Goal: Task Accomplishment & Management: Manage account settings

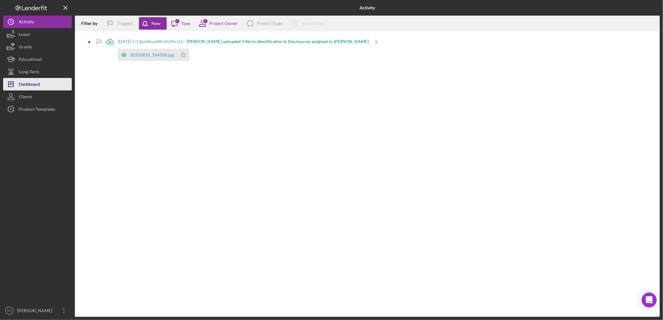
click at [38, 89] on div "Dashboard" at bounding box center [29, 85] width 21 height 14
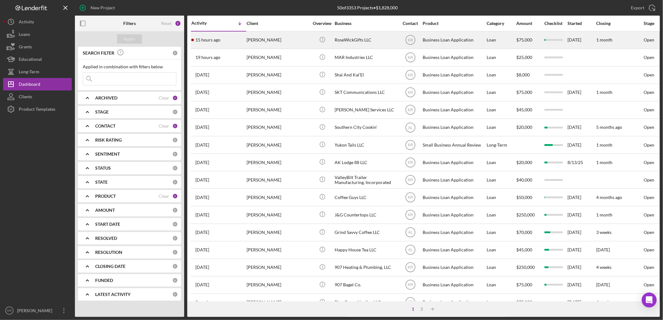
click at [279, 36] on div "[PERSON_NAME]" at bounding box center [278, 40] width 62 height 17
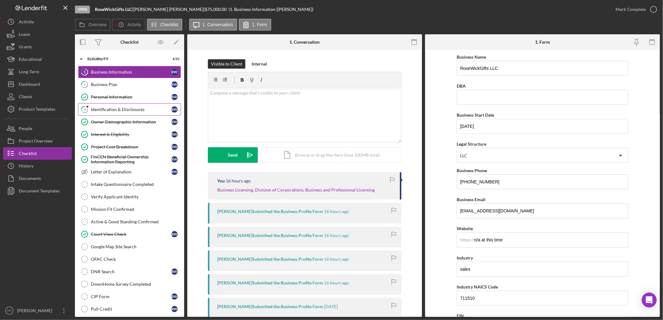
click at [110, 111] on div "Identification & Disclosures" at bounding box center [131, 109] width 81 height 5
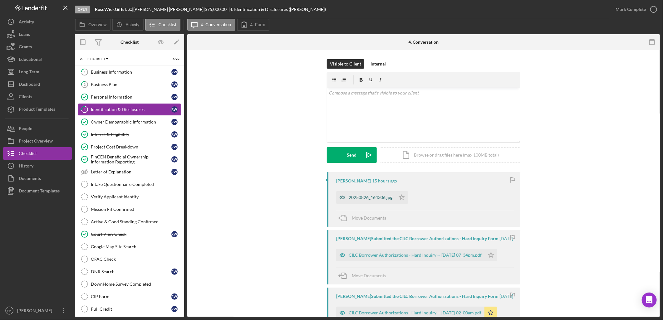
click at [368, 192] on div "20250826_164306.jpg" at bounding box center [365, 197] width 59 height 12
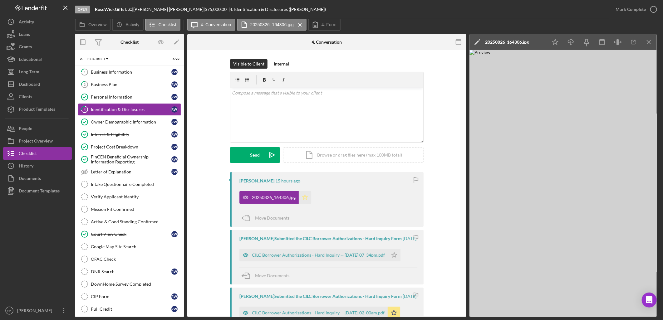
click at [300, 199] on icon "Icon/Star" at bounding box center [305, 197] width 12 height 12
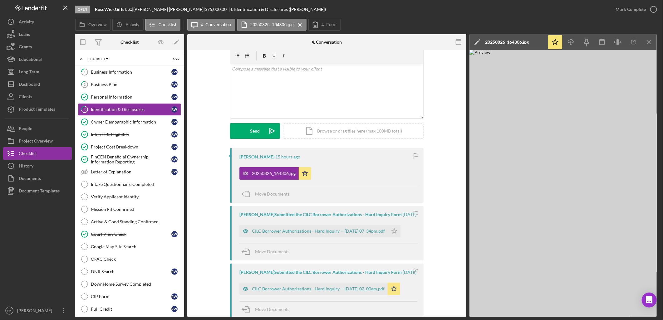
scroll to position [35, 0]
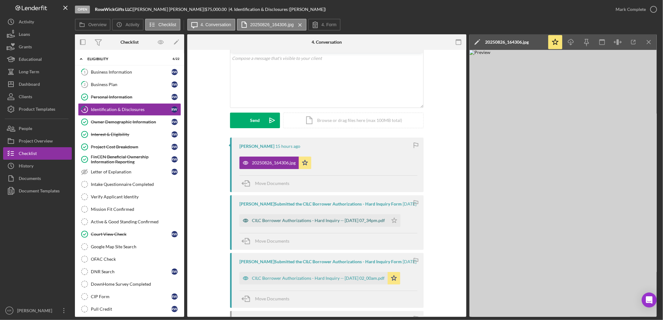
click at [339, 223] on div "CILC Borrower Authorizations - Hard Inquiry -- 2025-08-19 07_34pm.pdf" at bounding box center [318, 220] width 133 height 5
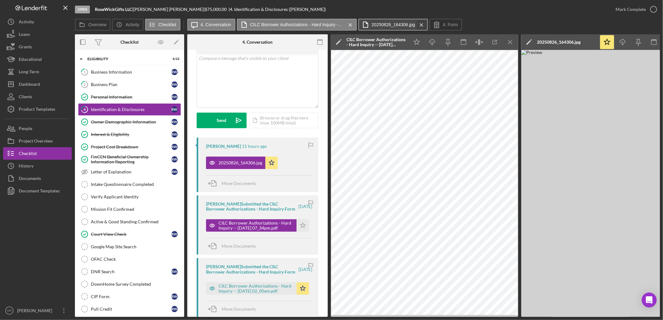
click at [419, 26] on icon "Icon/Menu Close" at bounding box center [421, 25] width 11 height 16
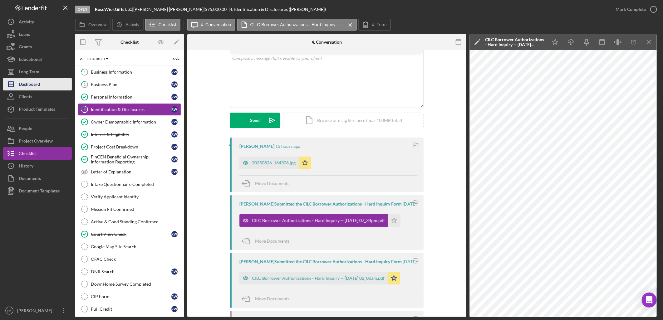
click at [69, 81] on button "Icon/Dashboard Dashboard" at bounding box center [37, 84] width 69 height 12
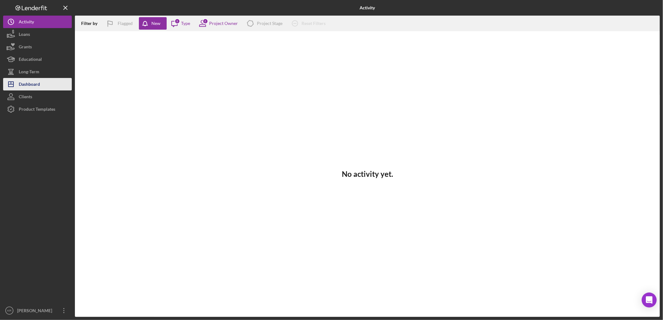
click at [41, 81] on button "Icon/Dashboard Dashboard" at bounding box center [37, 84] width 69 height 12
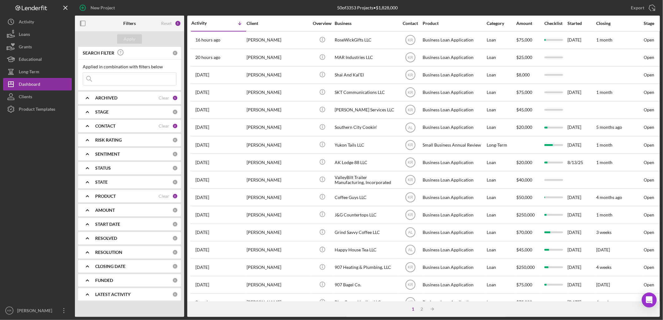
click at [126, 199] on div "PRODUCT Clear 2" at bounding box center [136, 196] width 83 height 12
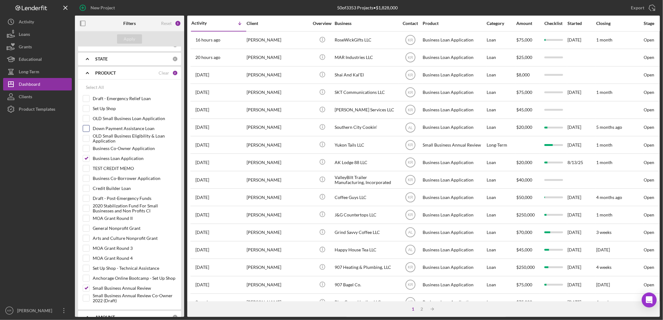
scroll to position [139, 0]
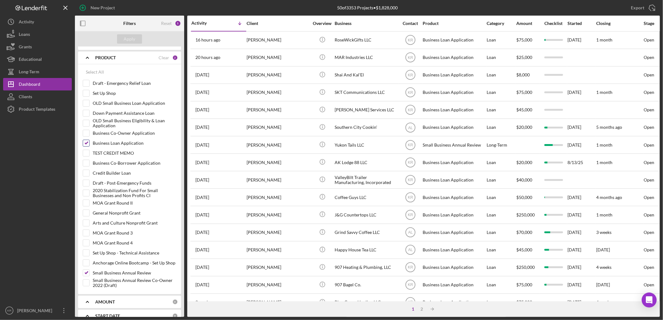
click at [86, 141] on input "Business Loan Application" at bounding box center [86, 143] width 6 height 6
checkbox input "false"
click at [121, 40] on button "Apply" at bounding box center [129, 38] width 25 height 9
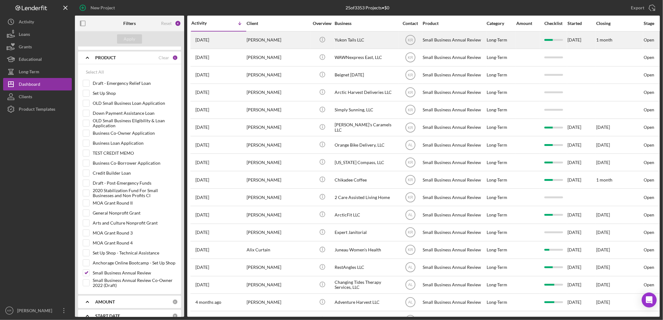
click at [274, 35] on div "Teela Bieschke" at bounding box center [278, 40] width 62 height 17
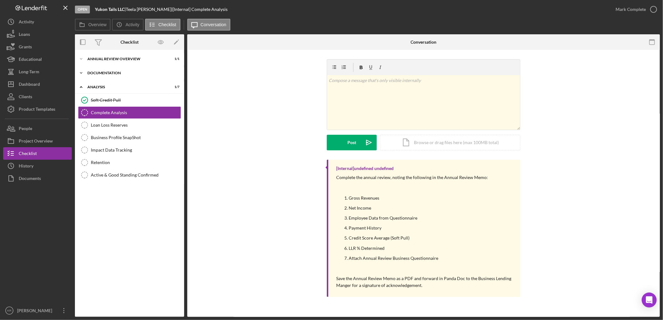
click at [151, 74] on div "Documentation" at bounding box center [131, 73] width 89 height 4
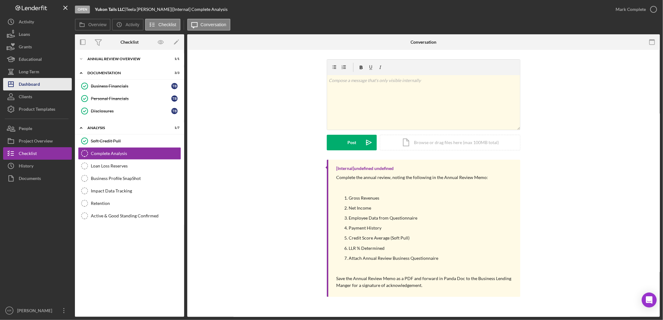
click at [40, 86] on button "Icon/Dashboard Dashboard" at bounding box center [37, 84] width 69 height 12
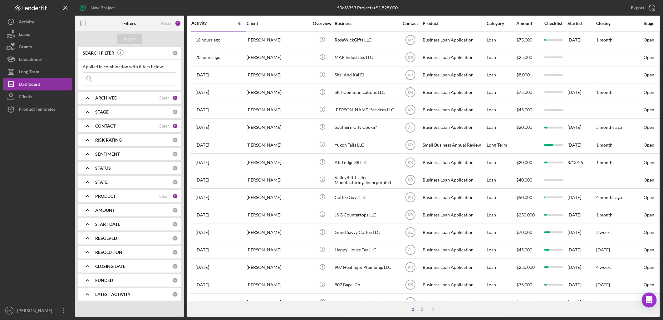
click at [117, 196] on div "PRODUCT" at bounding box center [126, 196] width 63 height 5
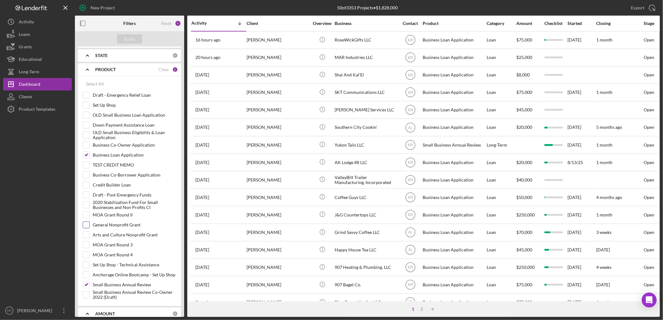
scroll to position [173, 0]
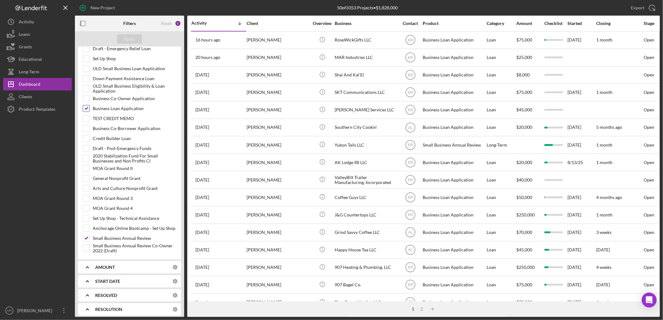
click at [120, 110] on label "Business Loan Application" at bounding box center [135, 109] width 84 height 6
click at [89, 110] on input "Business Loan Application" at bounding box center [86, 109] width 6 height 6
checkbox input "false"
click at [127, 41] on div "Apply" at bounding box center [130, 38] width 12 height 9
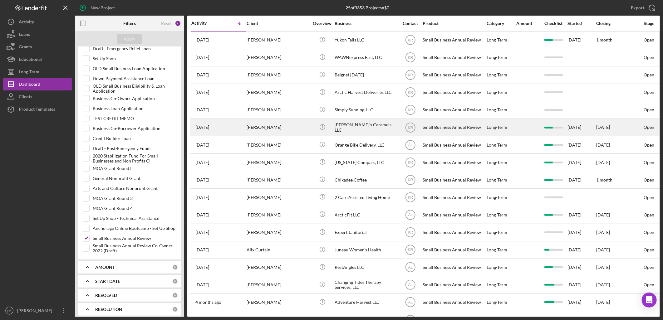
click at [264, 133] on div "Caroline Murphy" at bounding box center [278, 127] width 62 height 17
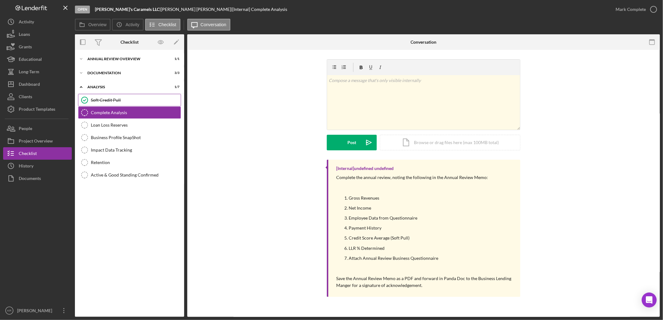
click at [134, 102] on div "Soft Credit Pull" at bounding box center [136, 100] width 90 height 5
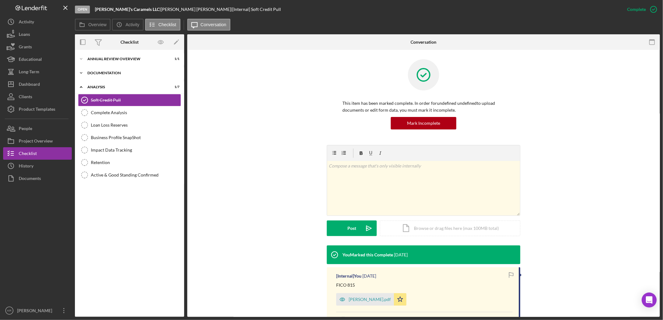
click at [121, 70] on div "Icon/Expander Documentation 3 / 3" at bounding box center [129, 73] width 109 height 12
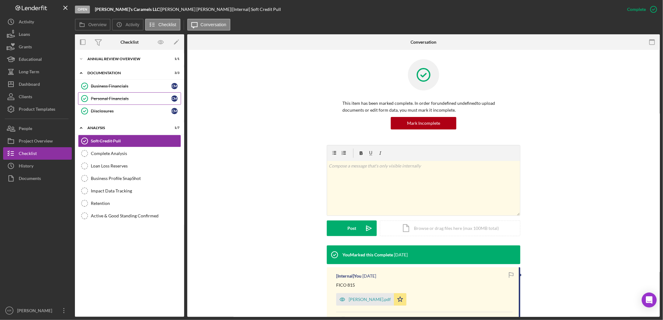
click at [126, 97] on div "Personal Financials" at bounding box center [131, 98] width 81 height 5
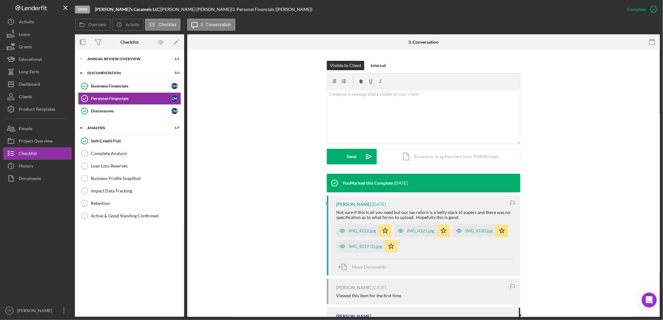
scroll to position [155, 0]
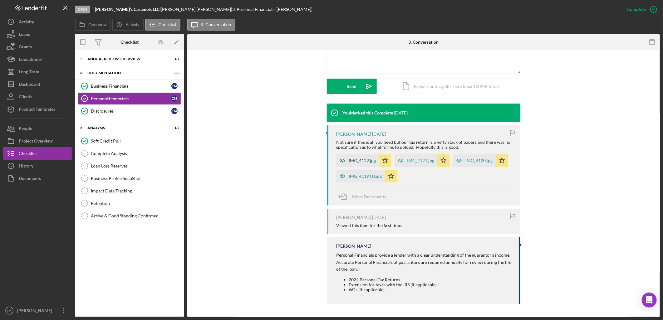
click at [354, 160] on div "IMG_4122.jpg" at bounding box center [362, 160] width 27 height 5
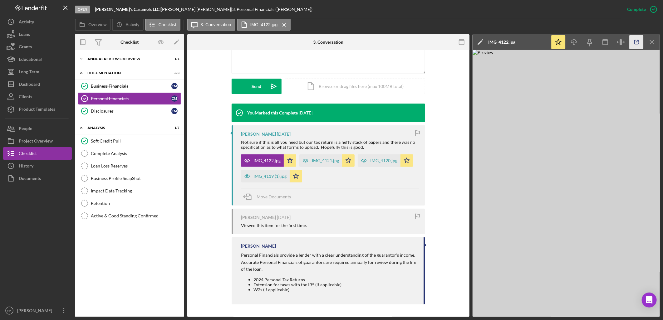
click at [635, 44] on icon "button" at bounding box center [637, 42] width 14 height 14
click at [269, 175] on div "IMG_4119 (1).jpg" at bounding box center [270, 176] width 33 height 5
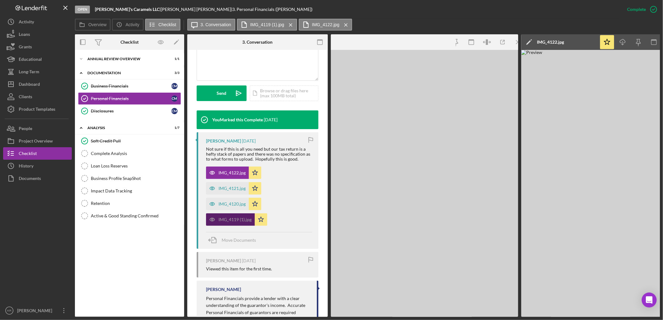
scroll to position [161, 0]
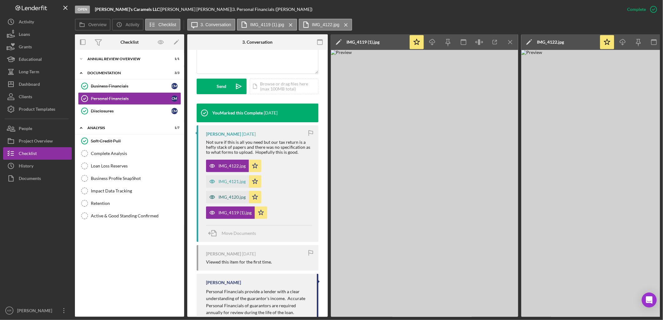
click at [230, 200] on div "IMG_4120.jpg" at bounding box center [227, 197] width 43 height 12
click at [229, 184] on div "IMG_4121.jpg" at bounding box center [232, 181] width 27 height 5
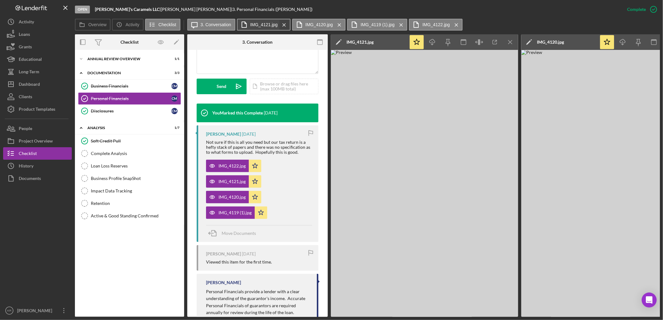
click at [280, 24] on icon "Icon/Menu Close" at bounding box center [284, 25] width 11 height 16
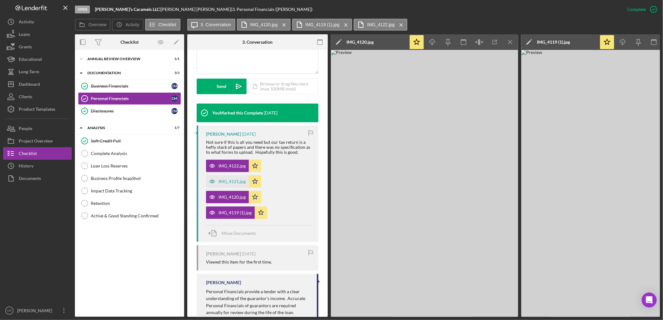
click at [280, 24] on icon "Icon/Menu Close" at bounding box center [284, 25] width 11 height 16
click at [280, 24] on label "IMG_4119 (1).jpg" at bounding box center [267, 24] width 34 height 5
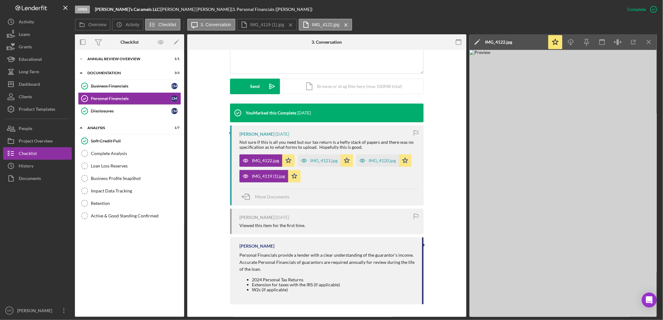
scroll to position [155, 0]
click at [287, 24] on icon "Icon/Menu Close" at bounding box center [290, 25] width 11 height 16
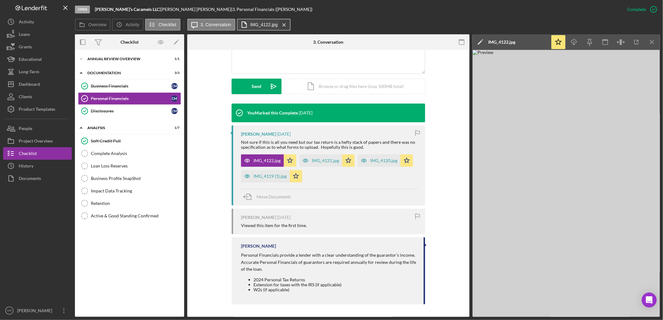
click at [287, 25] on div "Icon/Message 3. Conversation IMG_4122.jpg Icon/Menu Close" at bounding box center [239, 25] width 105 height 12
click at [142, 82] on link "Business Financials Business Financials C M" at bounding box center [129, 86] width 103 height 12
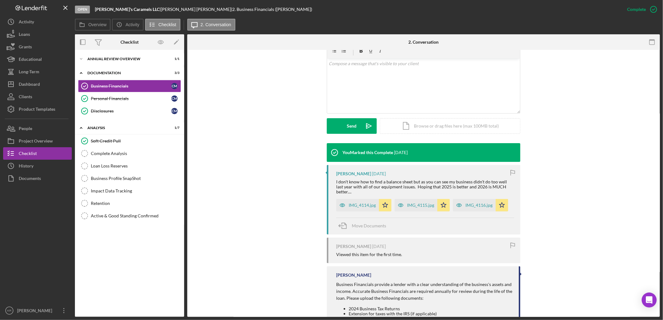
scroll to position [139, 0]
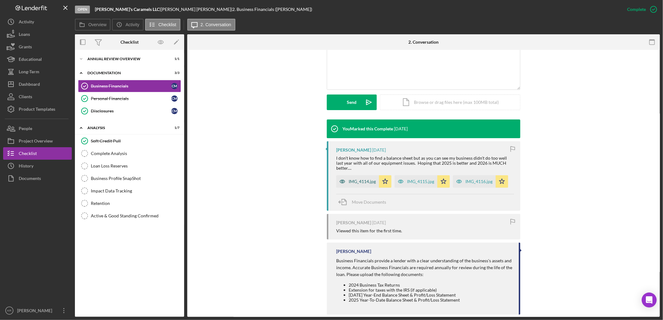
click at [353, 179] on div "IMG_4114.jpg" at bounding box center [362, 181] width 27 height 5
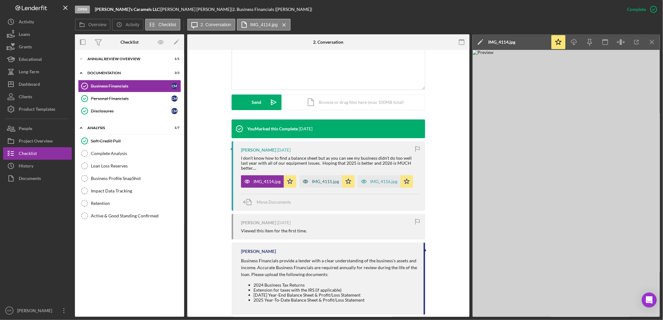
click at [331, 180] on div "IMG_4115.jpg" at bounding box center [320, 181] width 43 height 12
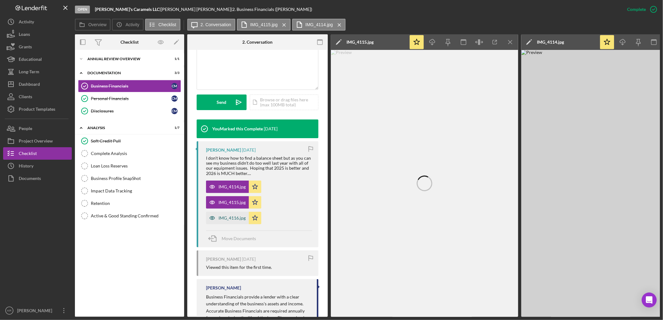
click at [237, 216] on div "IMG_4116.jpg" at bounding box center [232, 218] width 27 height 5
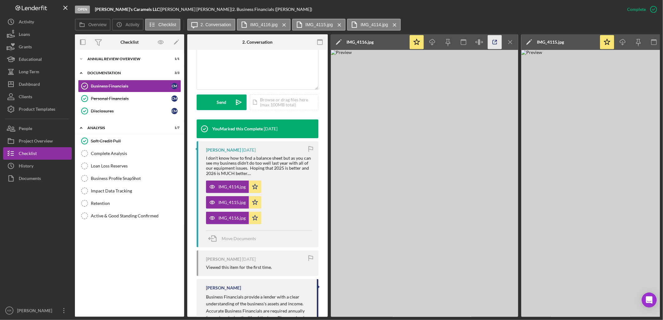
click at [496, 41] on icon "button" at bounding box center [495, 42] width 14 height 14
click at [491, 184] on img at bounding box center [424, 183] width 187 height 267
click at [508, 42] on icon "Icon/Menu Close" at bounding box center [511, 42] width 14 height 14
click at [499, 42] on icon "button" at bounding box center [495, 42] width 14 height 14
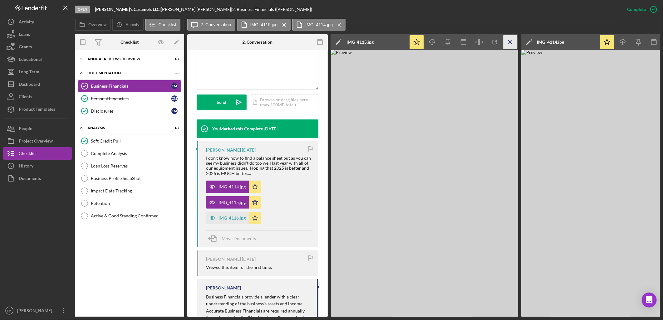
click at [512, 42] on icon "Icon/Menu Close" at bounding box center [511, 42] width 14 height 14
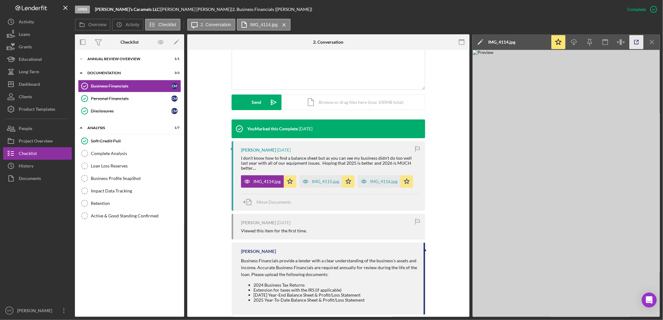
click at [635, 43] on icon "button" at bounding box center [637, 42] width 14 height 14
click at [137, 90] on link "Business Financials Business Financials C M" at bounding box center [129, 86] width 103 height 12
click at [129, 95] on link "Personal Financials Personal Financials C M" at bounding box center [129, 98] width 103 height 12
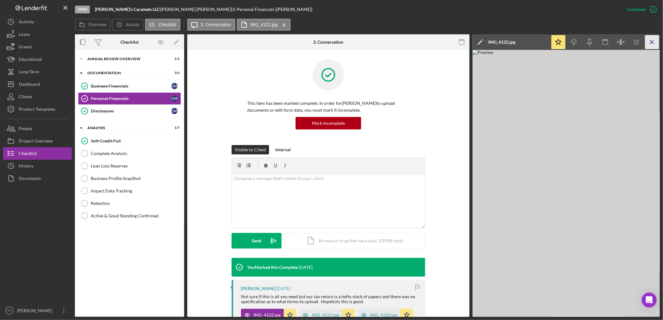
click at [653, 45] on icon "Icon/Menu Close" at bounding box center [652, 42] width 14 height 14
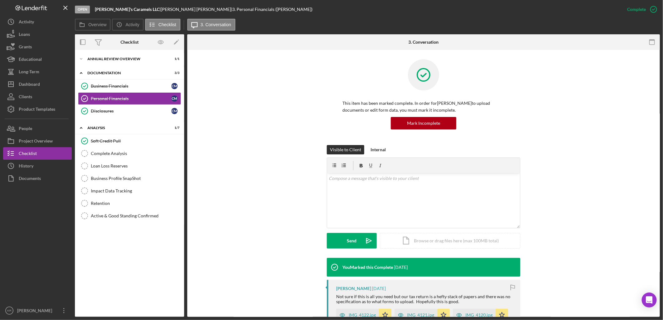
click at [213, 17] on div "Open Caroline's Caramels LLC | Caroline Murphy | 3. Personal Financials (Caroli…" at bounding box center [348, 9] width 546 height 19
click at [211, 20] on button "Icon/Message 3. Conversation" at bounding box center [211, 25] width 48 height 12
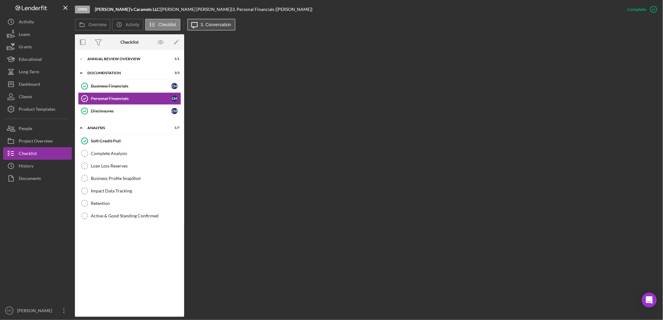
click at [211, 20] on button "Icon/Message 3. Conversation" at bounding box center [211, 25] width 48 height 12
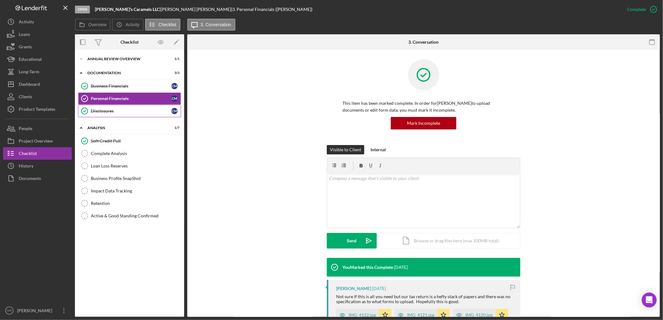
click at [108, 109] on div "Disclosures" at bounding box center [131, 111] width 81 height 5
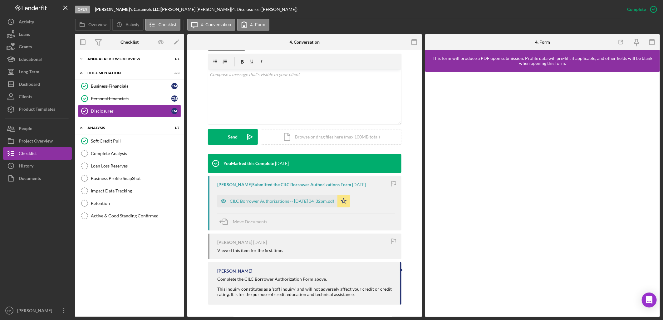
scroll to position [104, 0]
click at [31, 78] on div "Dashboard" at bounding box center [29, 85] width 21 height 14
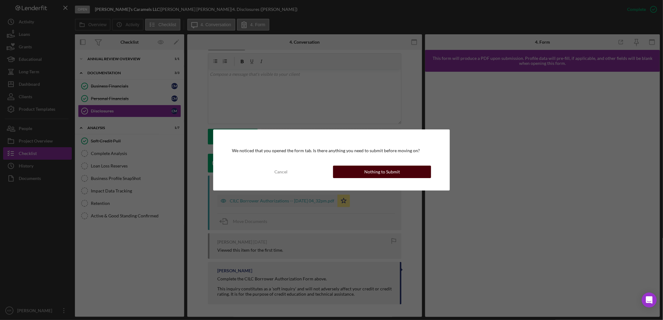
click at [352, 172] on button "Nothing to Submit" at bounding box center [382, 172] width 98 height 12
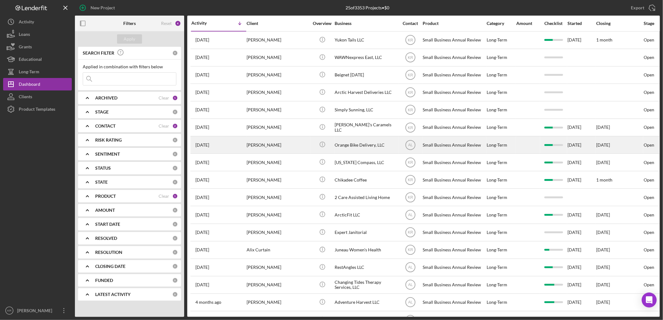
click at [341, 151] on div "Orange Bike Delivery, LLC" at bounding box center [366, 145] width 62 height 17
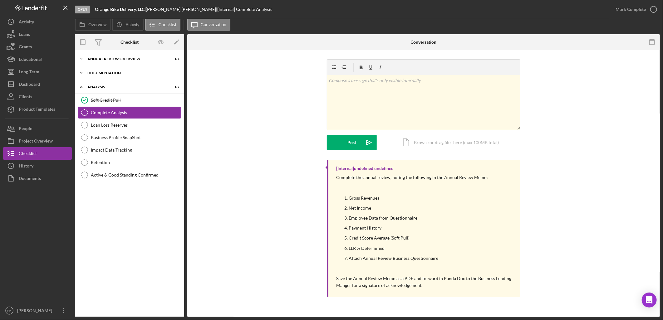
click at [149, 67] on div "Icon/Expander Documentation 3 / 3" at bounding box center [129, 73] width 109 height 12
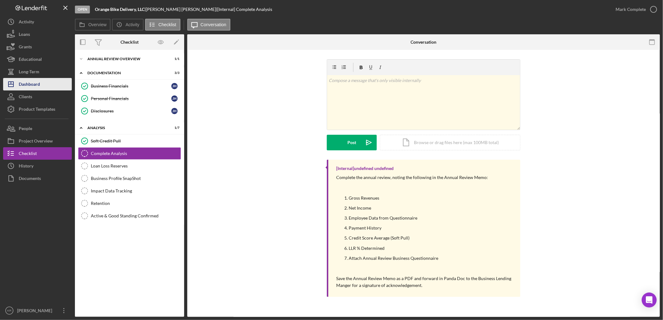
click at [48, 85] on button "Icon/Dashboard Dashboard" at bounding box center [37, 84] width 69 height 12
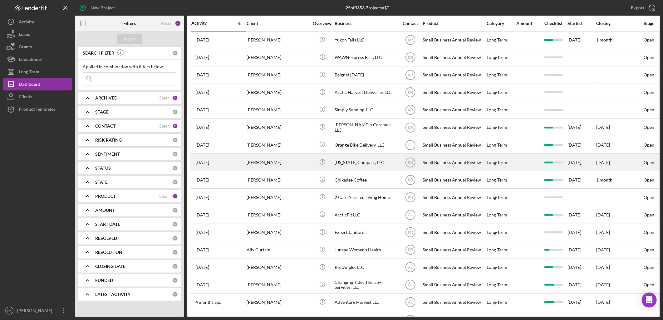
click at [380, 163] on div "Alaska Compass, LLC" at bounding box center [366, 162] width 62 height 17
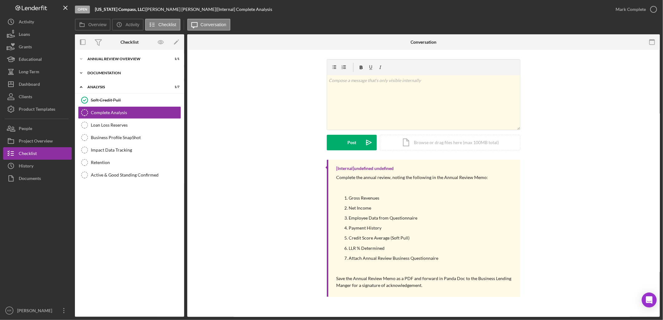
click at [145, 74] on div "Documentation" at bounding box center [131, 73] width 89 height 4
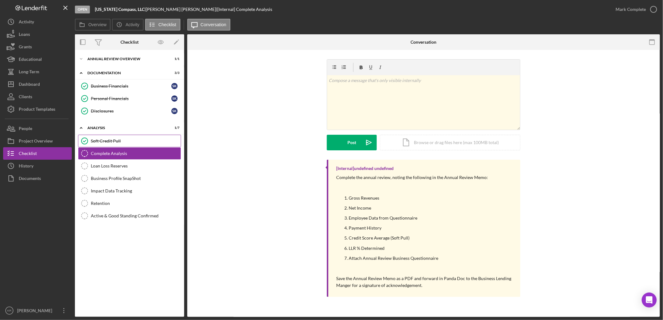
click at [130, 146] on link "Soft Credit Pull Soft Credit Pull" at bounding box center [129, 141] width 103 height 12
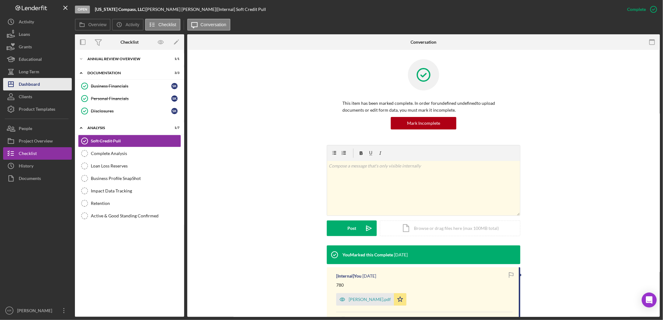
click at [19, 86] on div "Dashboard" at bounding box center [29, 85] width 21 height 14
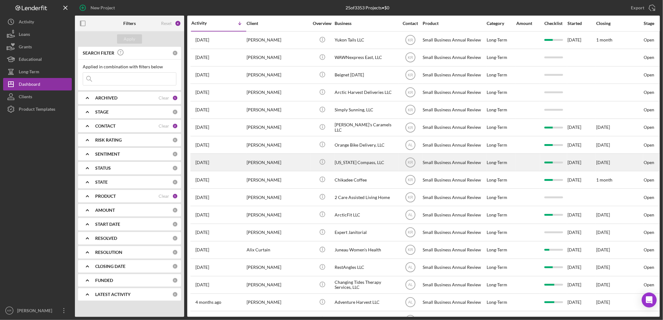
click at [282, 170] on div "Sara Kozup-Evon" at bounding box center [278, 162] width 62 height 17
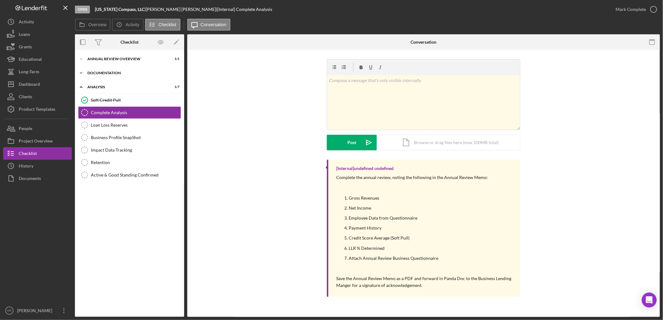
click at [143, 68] on div "Icon/Expander Documentation 3 / 3" at bounding box center [129, 73] width 109 height 12
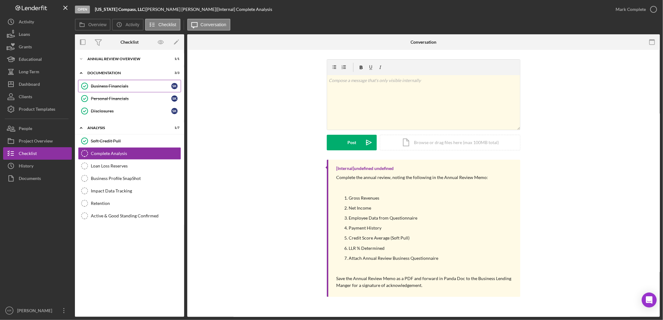
click at [142, 86] on div "Business Financials" at bounding box center [131, 86] width 81 height 5
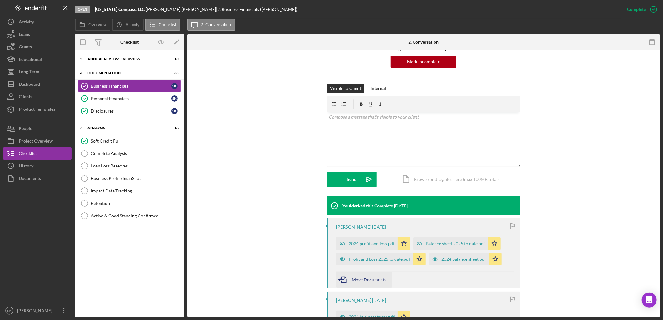
scroll to position [69, 0]
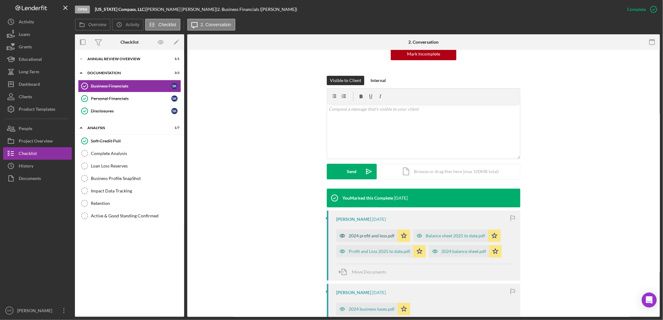
click at [370, 235] on div "2024 profit and loss.pdf" at bounding box center [372, 236] width 46 height 5
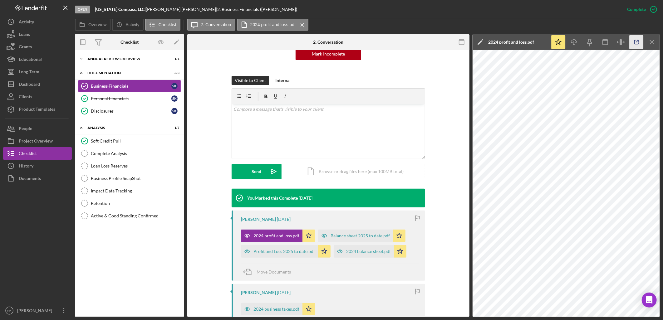
click at [632, 42] on icon "button" at bounding box center [637, 42] width 14 height 14
click at [260, 253] on div "Profit and Loss 2025 to date.pdf" at bounding box center [285, 251] width 62 height 5
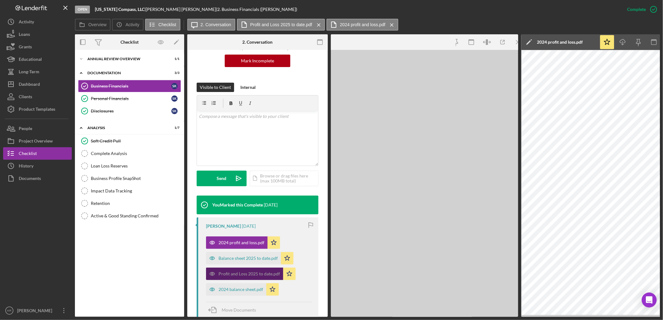
scroll to position [76, 0]
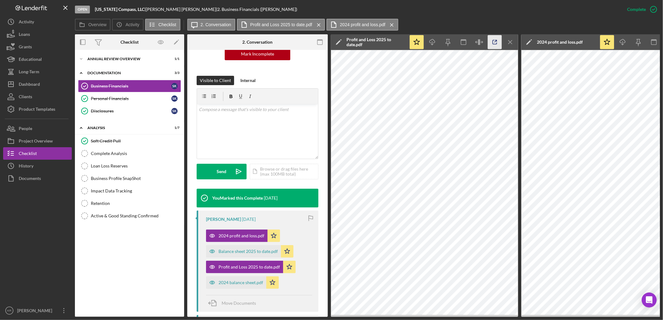
click at [494, 41] on icon "button" at bounding box center [495, 42] width 14 height 14
click at [507, 38] on icon "Icon/Menu Close" at bounding box center [511, 42] width 14 height 14
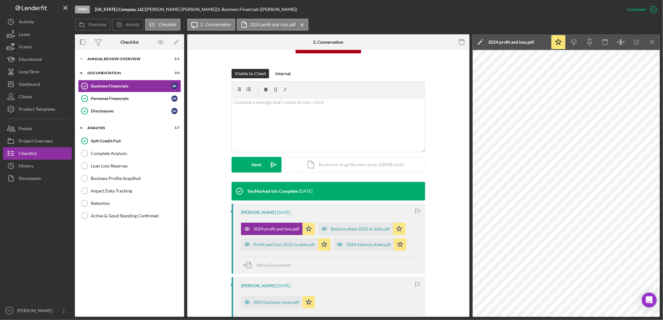
scroll to position [69, 0]
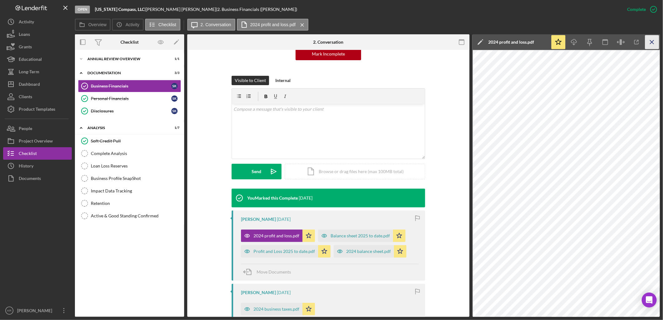
click at [652, 36] on icon "Icon/Menu Close" at bounding box center [652, 42] width 14 height 14
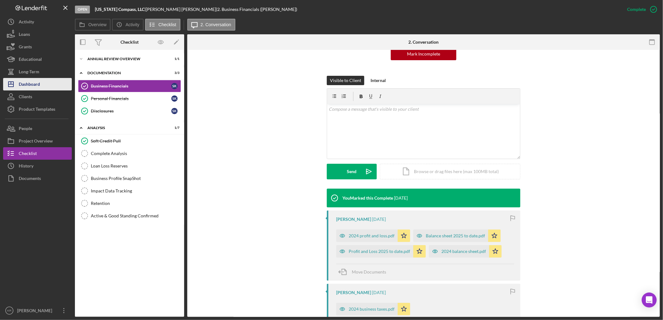
click at [30, 83] on div "Dashboard" at bounding box center [29, 85] width 21 height 14
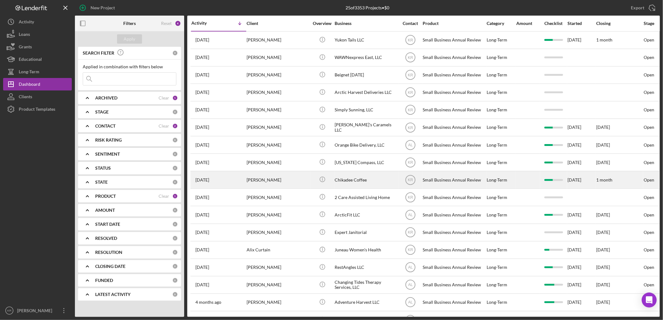
click at [357, 182] on div "Chikadee Coffee" at bounding box center [366, 180] width 62 height 17
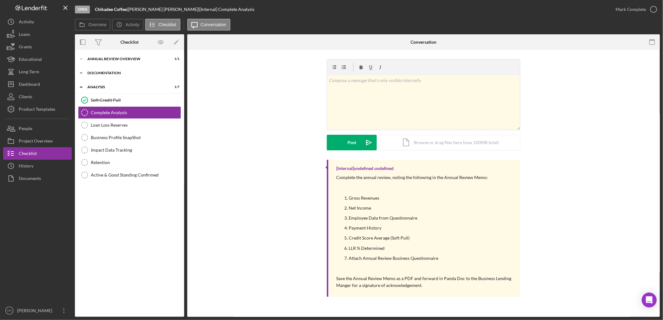
click at [126, 76] on div "Icon/Expander Documentation 3 / 3" at bounding box center [129, 73] width 109 height 12
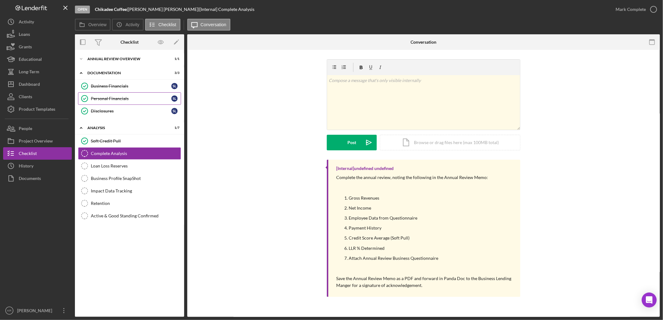
click at [126, 96] on div "Personal Financials" at bounding box center [131, 98] width 81 height 5
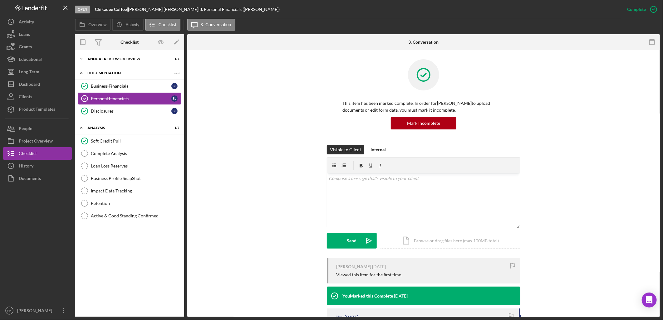
scroll to position [129, 0]
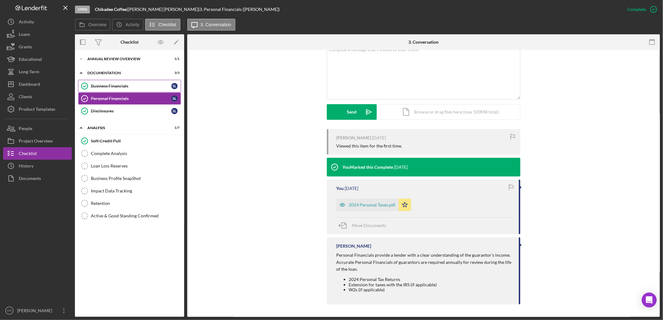
click at [131, 86] on div "Business Financials" at bounding box center [131, 86] width 81 height 5
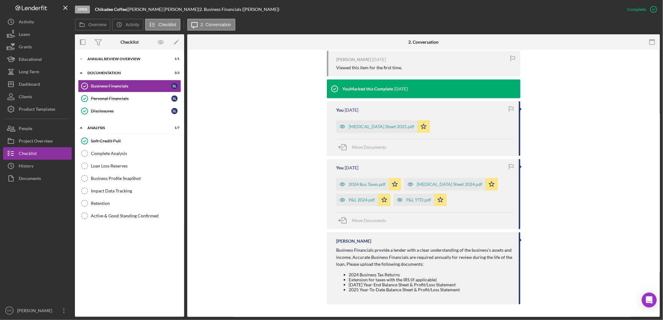
scroll to position [208, 0]
click at [362, 201] on div "P&L 2024.pdf" at bounding box center [362, 200] width 26 height 5
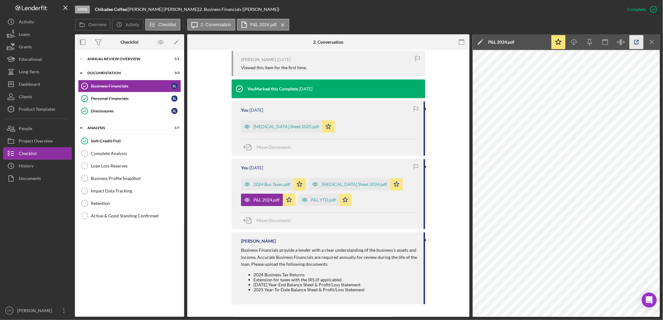
click at [635, 44] on icon "button" at bounding box center [637, 42] width 4 height 4
click at [36, 88] on div "Dashboard" at bounding box center [29, 85] width 21 height 14
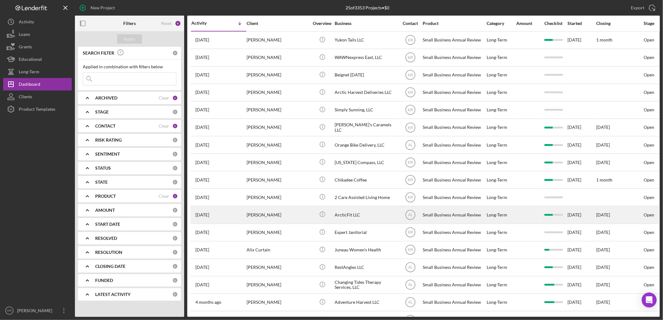
click at [361, 222] on div "ArcticFit LLC" at bounding box center [366, 215] width 62 height 17
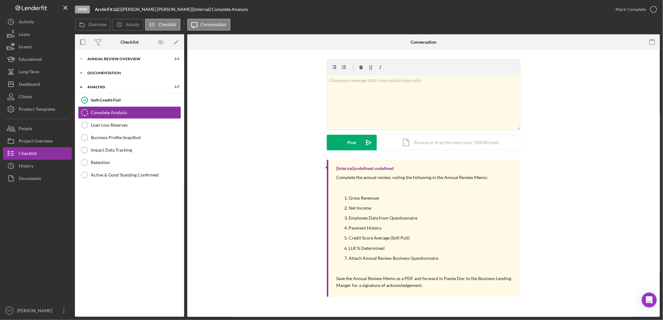
click at [110, 68] on div "Icon/Expander Documentation 3 / 3" at bounding box center [129, 73] width 109 height 12
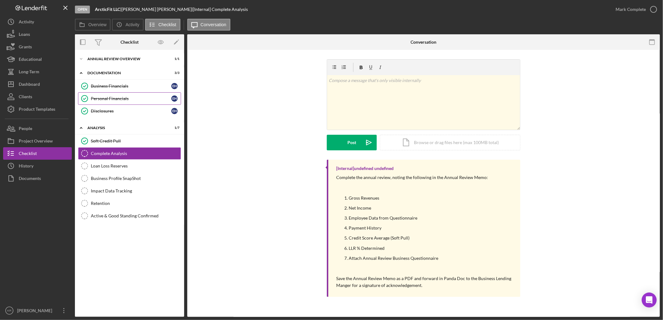
click at [133, 100] on div "Personal Financials" at bounding box center [131, 98] width 81 height 5
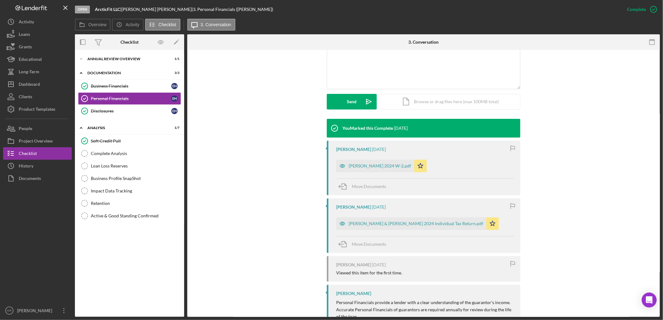
scroll to position [173, 0]
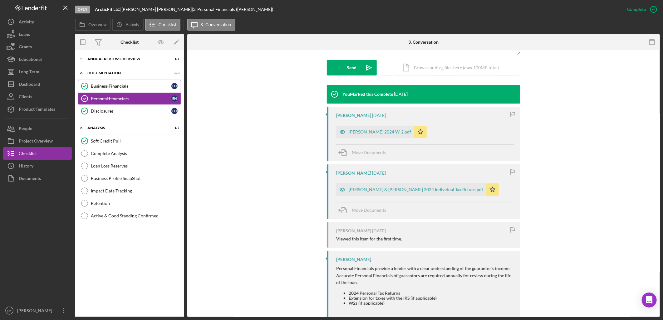
click at [132, 80] on link "Business Financials Business Financials E H" at bounding box center [129, 86] width 103 height 12
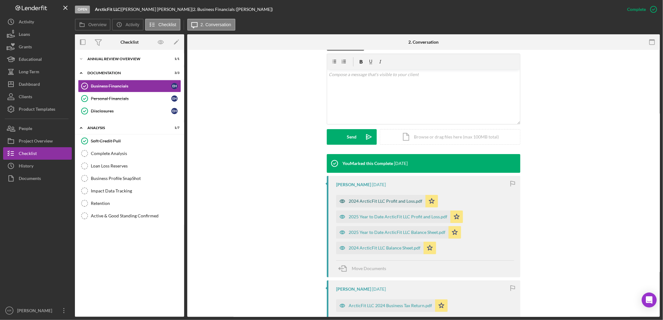
scroll to position [139, 0]
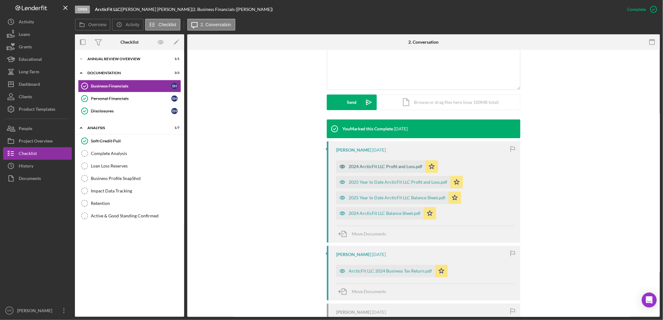
click at [392, 168] on div "2024 ArcticFit LLC Profit and Loss.pdf" at bounding box center [386, 166] width 74 height 5
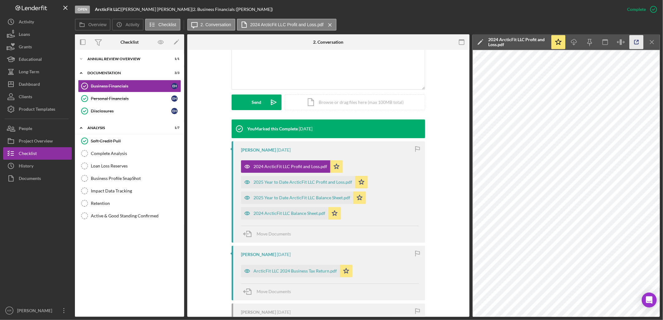
click at [640, 42] on icon "button" at bounding box center [637, 42] width 14 height 14
click at [277, 188] on div "2025 Year to Date ArcticFit LLC Profit and Loss.pdf" at bounding box center [298, 182] width 114 height 12
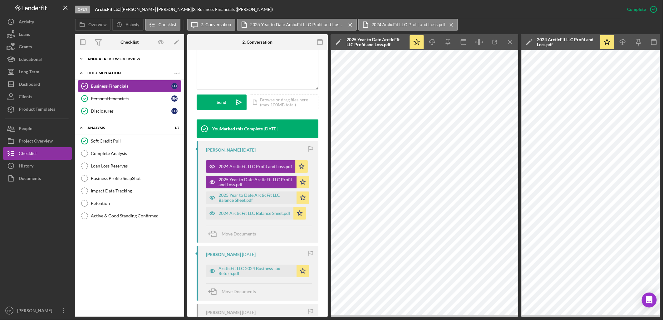
click at [134, 62] on div "Icon/Expander Annual Review Overview 1 / 1" at bounding box center [129, 59] width 109 height 12
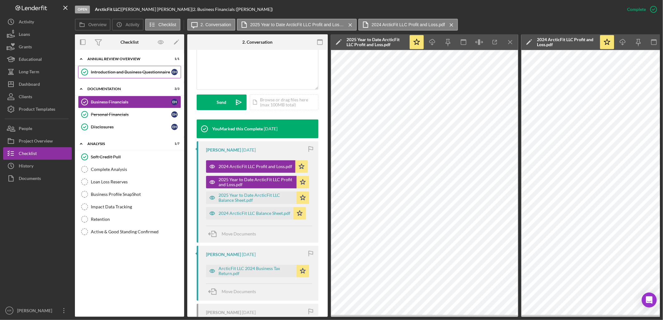
click at [131, 66] on link "Introduction and Business Questionnaire Introduction and Business Questionnaire…" at bounding box center [129, 72] width 103 height 12
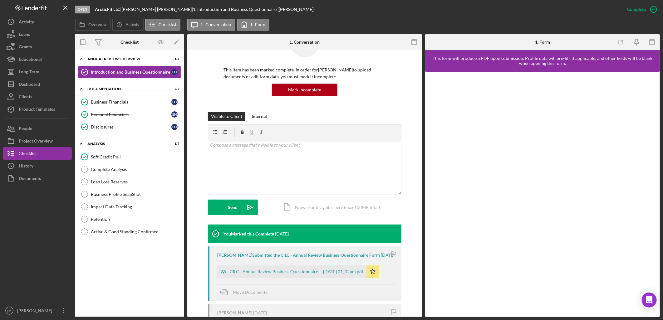
scroll to position [104, 0]
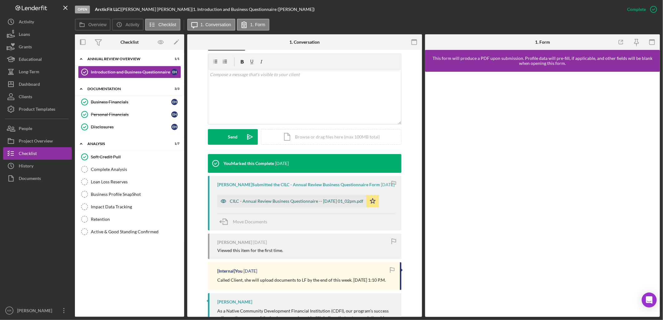
click at [314, 208] on div "CILC - Annual Review Business Questionnaire -- 2025-06-01 01_02pm.pdf" at bounding box center [291, 201] width 149 height 12
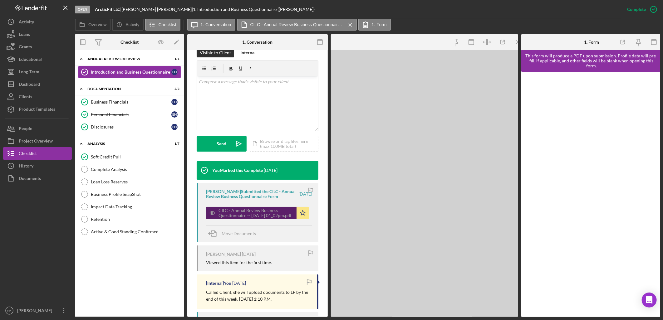
scroll to position [111, 0]
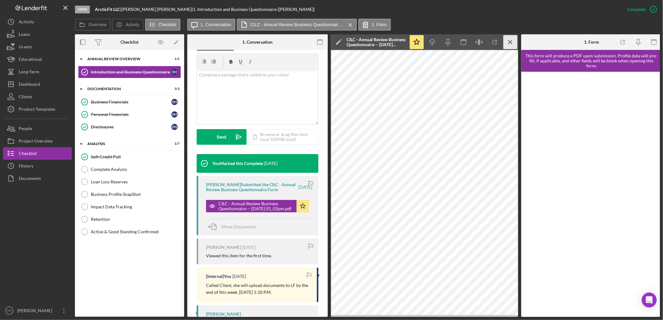
click at [513, 40] on icon "Icon/Menu Close" at bounding box center [511, 42] width 14 height 14
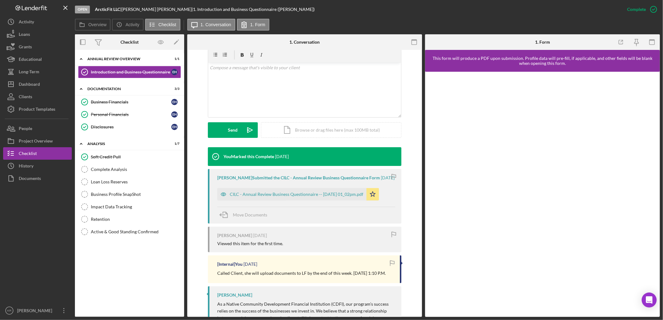
scroll to position [104, 0]
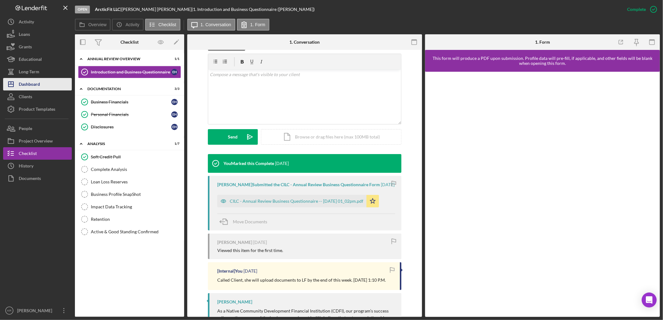
click at [30, 82] on div "Dashboard" at bounding box center [29, 85] width 21 height 14
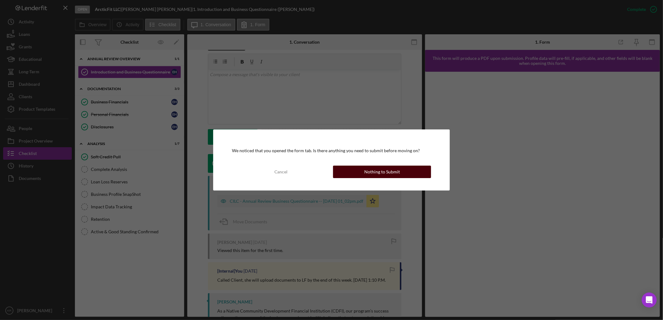
click at [417, 168] on button "Nothing to Submit" at bounding box center [382, 172] width 98 height 12
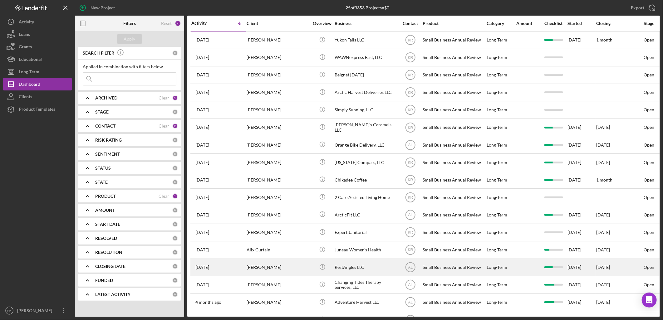
click at [369, 272] on div "RestAngles LLC" at bounding box center [366, 267] width 62 height 17
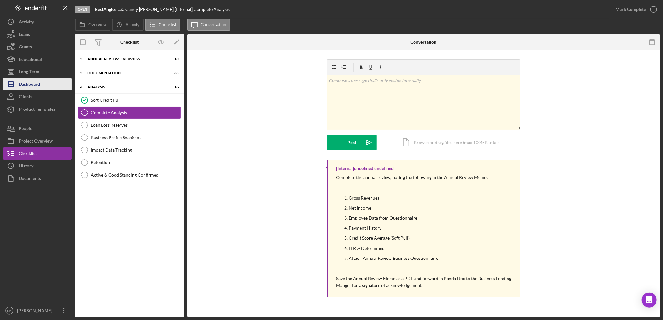
click at [44, 88] on button "Icon/Dashboard Dashboard" at bounding box center [37, 84] width 69 height 12
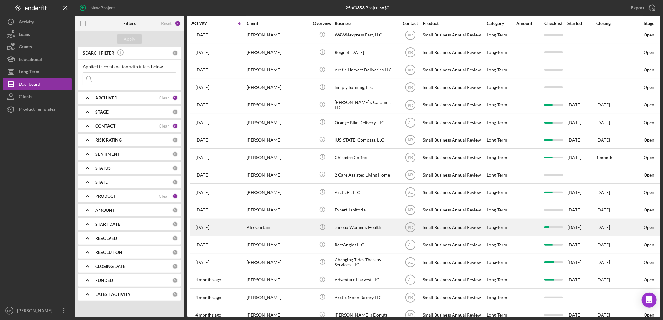
scroll to position [35, 0]
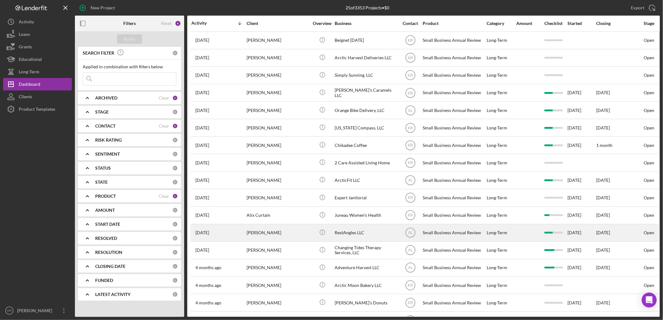
click at [369, 241] on div "RestAngles LLC" at bounding box center [366, 233] width 62 height 17
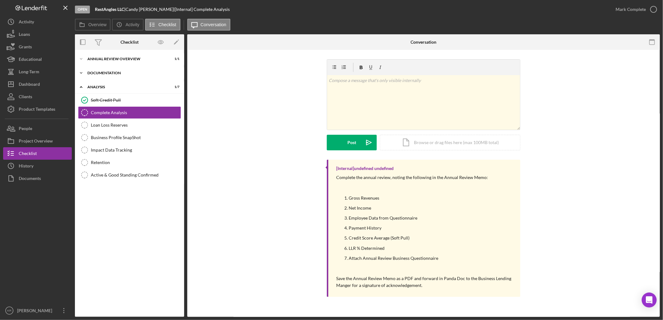
click at [131, 77] on div "Icon/Expander Documentation 3 / 3" at bounding box center [129, 73] width 109 height 12
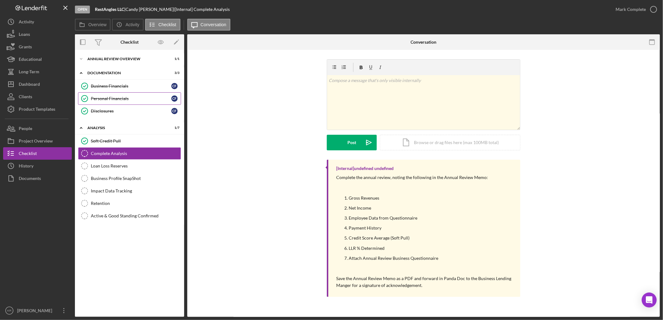
click at [114, 95] on link "Personal Financials Personal Financials C F" at bounding box center [129, 98] width 103 height 12
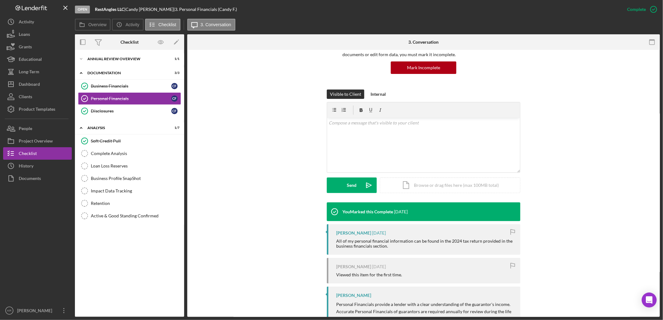
scroll to position [105, 0]
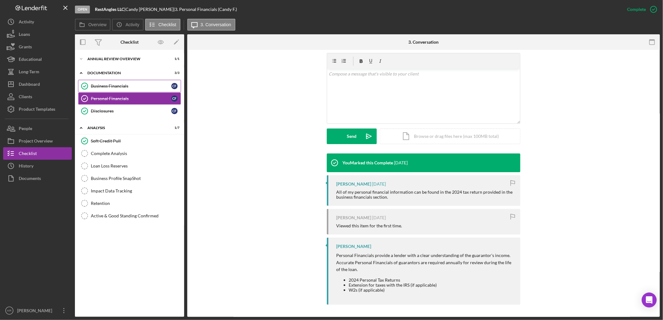
click at [109, 85] on div "Business Financials" at bounding box center [131, 86] width 81 height 5
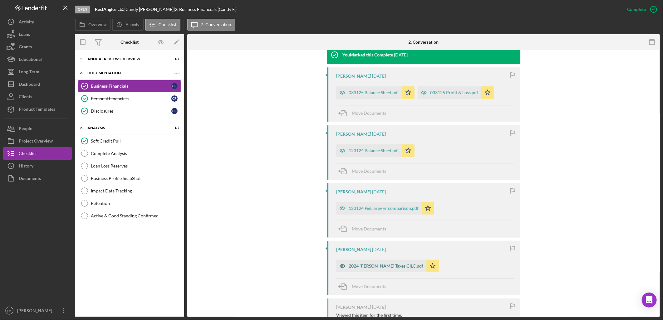
scroll to position [243, 0]
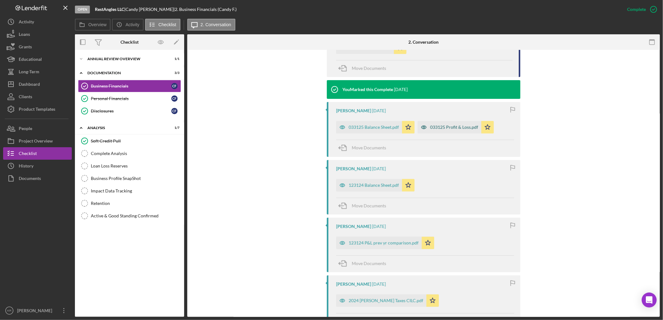
click at [450, 125] on div "033125 Profit & Loss.pdf" at bounding box center [454, 127] width 48 height 5
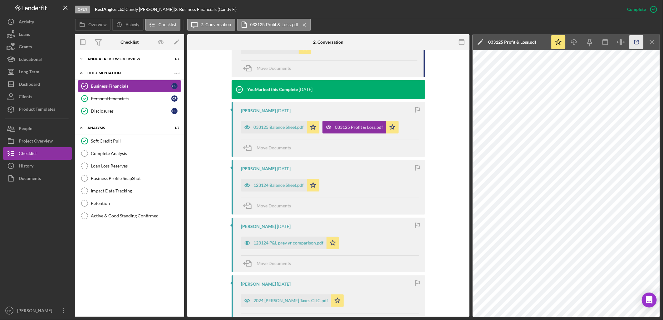
click at [638, 37] on icon "button" at bounding box center [637, 42] width 14 height 14
click at [268, 247] on div "123124 P&L prev yr comparison.pdf" at bounding box center [284, 243] width 86 height 12
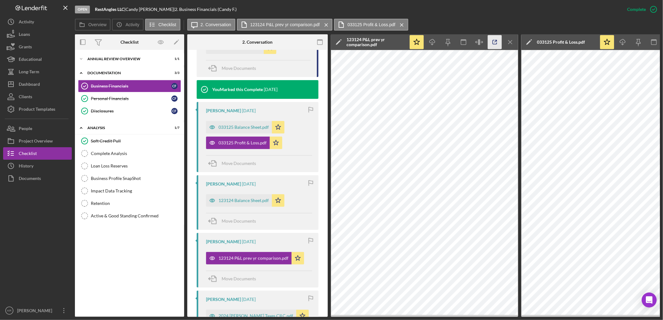
click at [493, 41] on icon "button" at bounding box center [495, 42] width 4 height 4
click at [246, 201] on div "123124 Balance Sheet.pdf" at bounding box center [244, 200] width 50 height 5
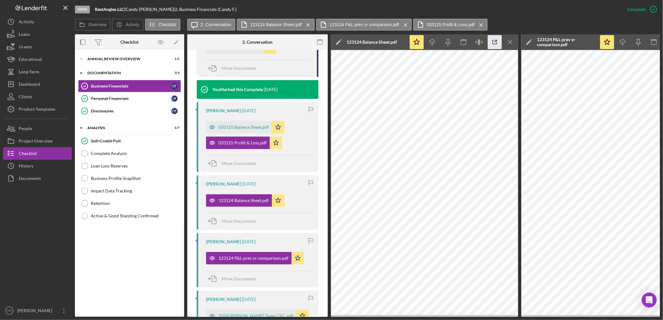
click at [496, 42] on line "button" at bounding box center [496, 41] width 2 height 2
click at [307, 26] on g at bounding box center [308, 24] width 3 height 3
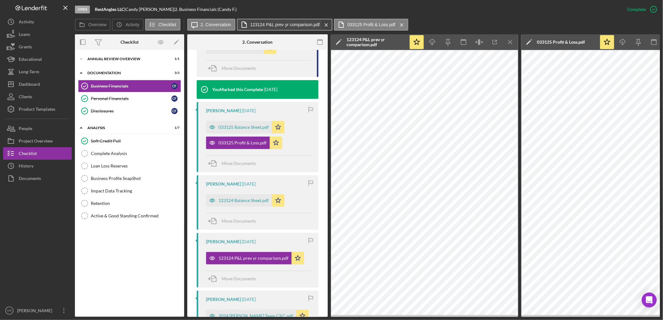
click at [321, 24] on icon "Icon/Menu Close" at bounding box center [326, 25] width 11 height 16
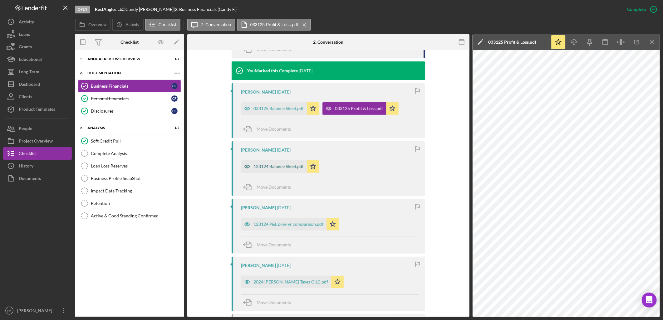
scroll to position [269, 0]
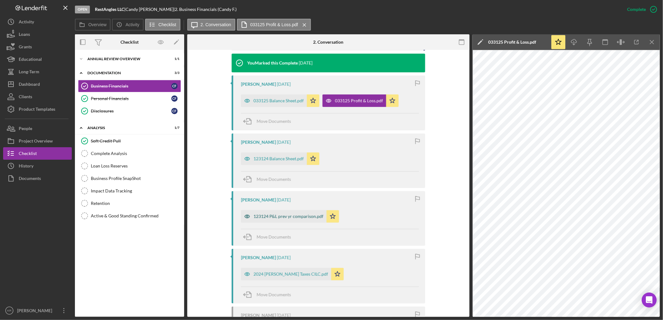
click at [292, 217] on div "123124 P&L prev yr comparison.pdf" at bounding box center [289, 216] width 70 height 5
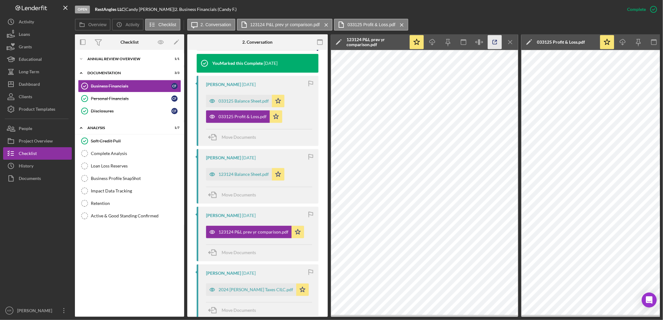
click at [495, 42] on icon "button" at bounding box center [495, 42] width 14 height 14
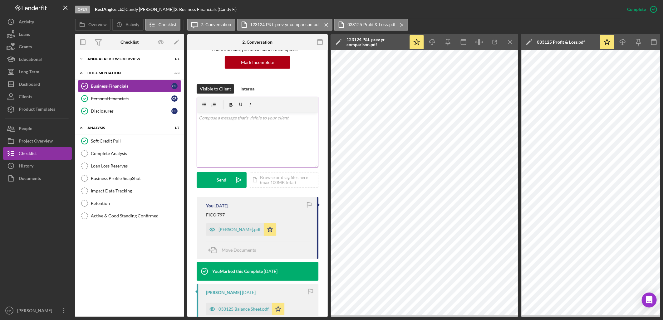
scroll to position [33, 0]
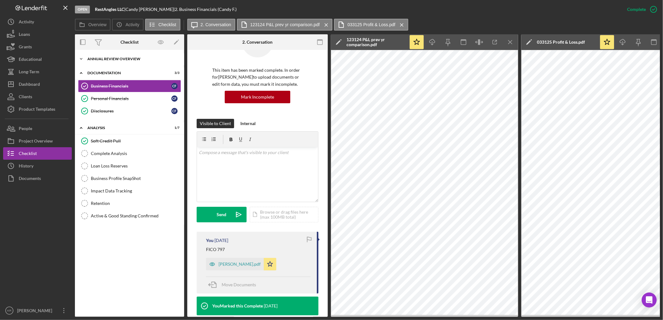
click at [128, 62] on div "Icon/Expander Annual Review Overview 1 / 1" at bounding box center [129, 59] width 109 height 12
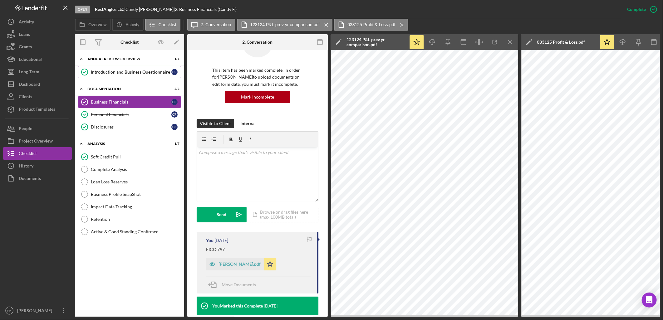
click at [124, 73] on div "Introduction and Business Questionnaire" at bounding box center [131, 72] width 81 height 5
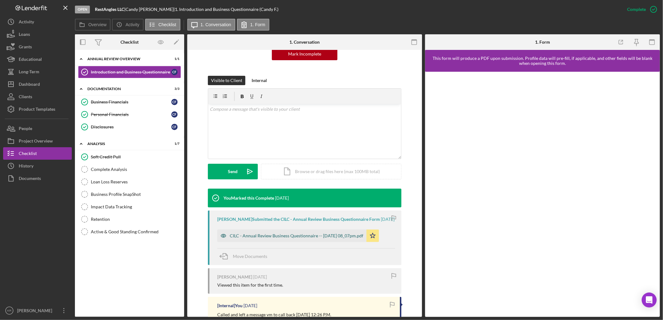
click at [279, 239] on div "CILC - Annual Review Business Questionnaire -- 2025-05-28 08_07pm.pdf" at bounding box center [297, 236] width 134 height 5
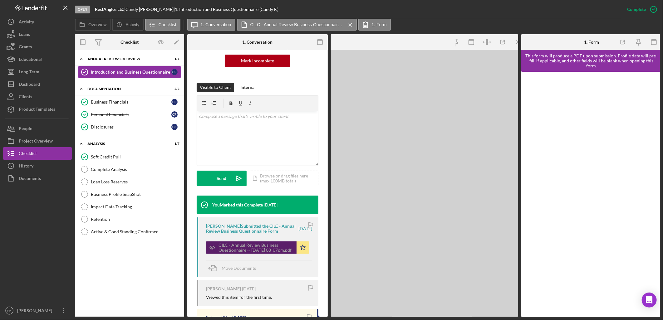
scroll to position [76, 0]
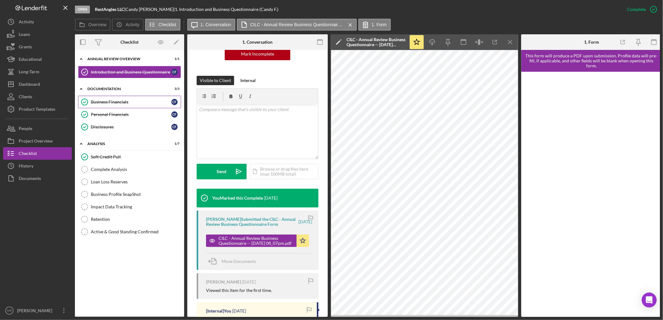
click at [101, 105] on link "Business Financials Business Financials C F" at bounding box center [129, 102] width 103 height 12
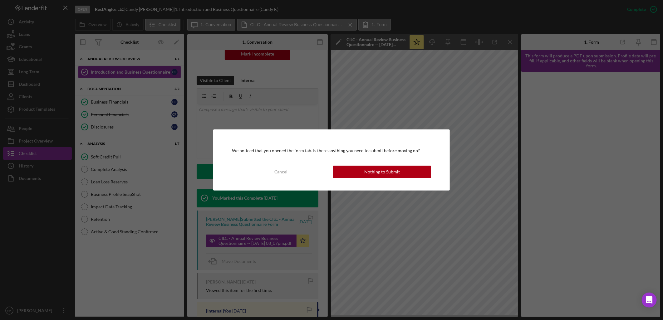
click at [380, 181] on div "We noticed that you opened the form tab. Is there anything you need to submit b…" at bounding box center [331, 160] width 236 height 61
click at [372, 170] on div "Nothing to Submit" at bounding box center [382, 172] width 36 height 12
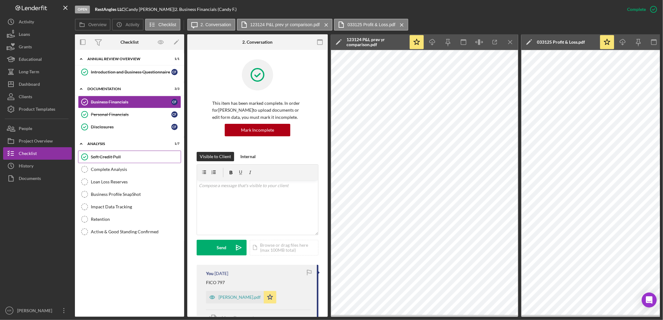
click at [101, 157] on div "Soft Credit Pull" at bounding box center [136, 157] width 90 height 5
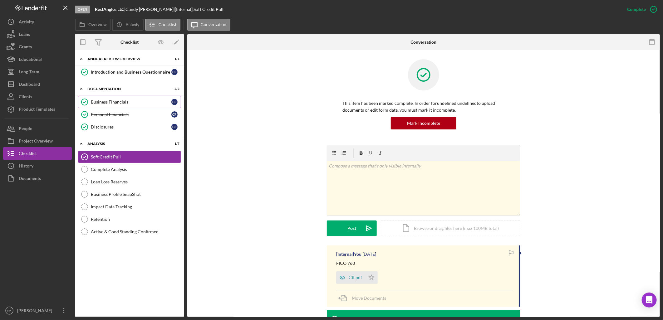
click at [148, 107] on link "Business Financials Business Financials C F" at bounding box center [129, 102] width 103 height 12
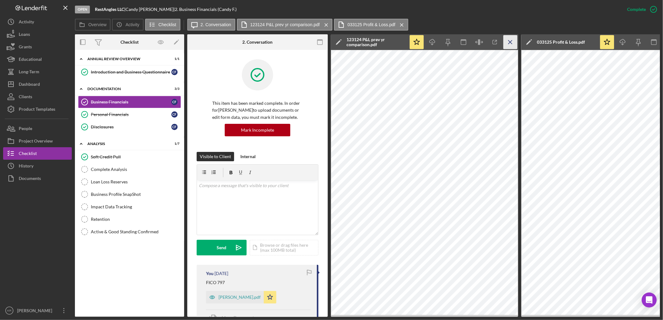
click at [513, 37] on icon "Icon/Menu Close" at bounding box center [511, 42] width 14 height 14
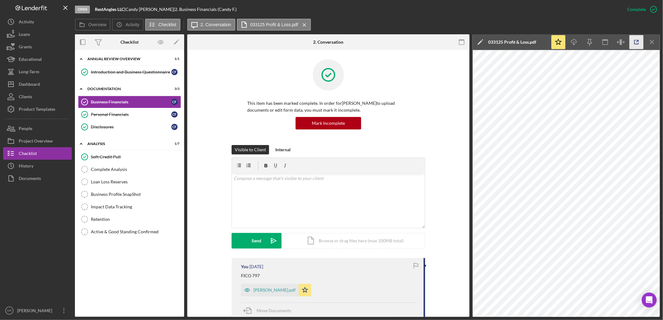
click at [639, 41] on icon "button" at bounding box center [637, 42] width 14 height 14
click at [304, 25] on icon "Icon/Menu Close" at bounding box center [304, 25] width 11 height 16
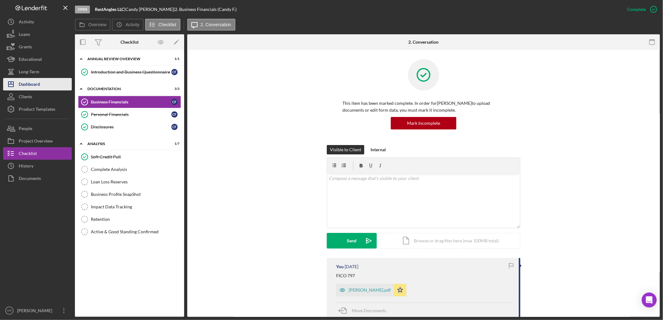
click at [44, 79] on button "Icon/Dashboard Dashboard" at bounding box center [37, 84] width 69 height 12
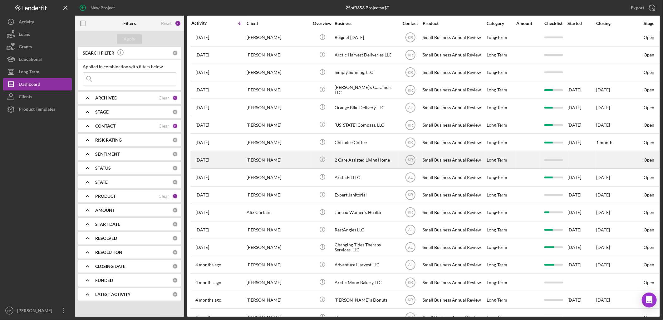
scroll to position [69, 0]
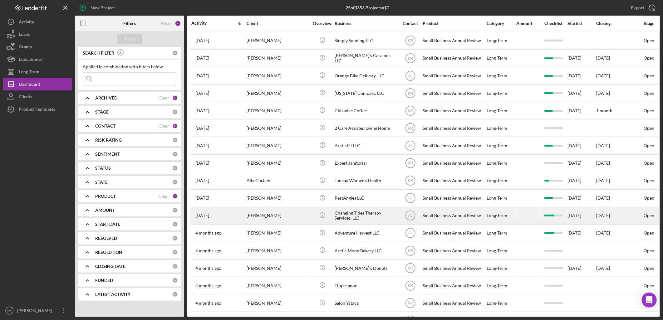
click at [370, 216] on div "Changing Tides Therapy Services, LLC" at bounding box center [366, 216] width 62 height 17
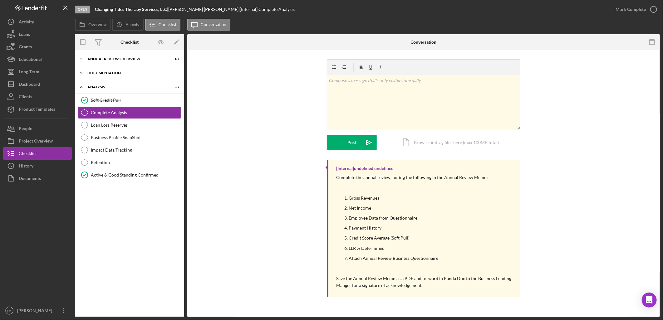
click at [119, 77] on div "Icon/Expander Documentation 3 / 3" at bounding box center [129, 73] width 109 height 12
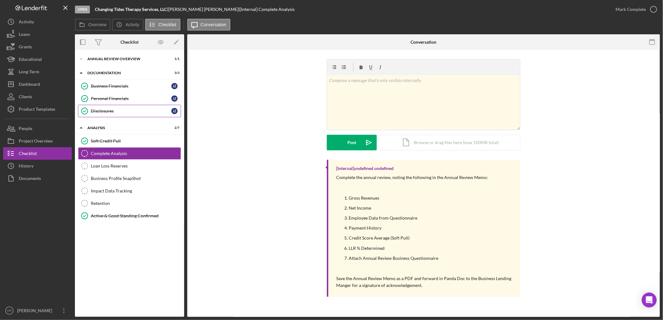
click at [115, 107] on link "Disclosures Disclosures J Z" at bounding box center [129, 111] width 103 height 12
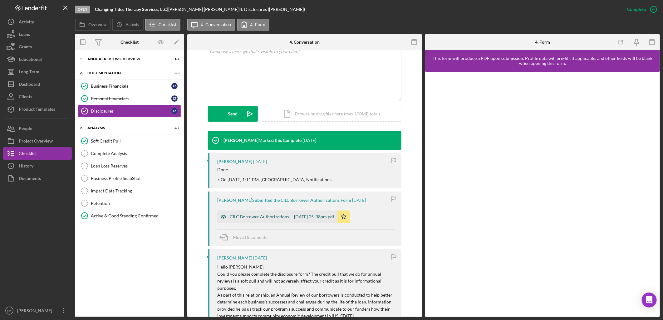
scroll to position [139, 0]
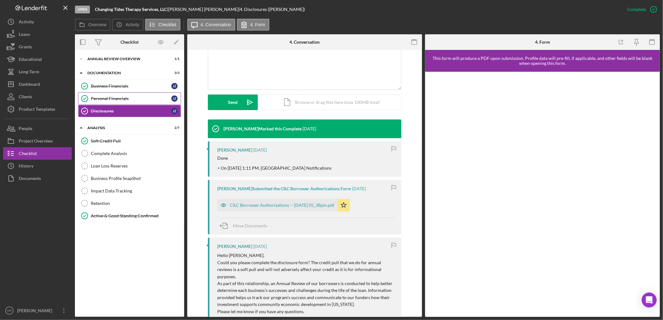
click at [129, 101] on div "Personal Financials" at bounding box center [131, 98] width 81 height 5
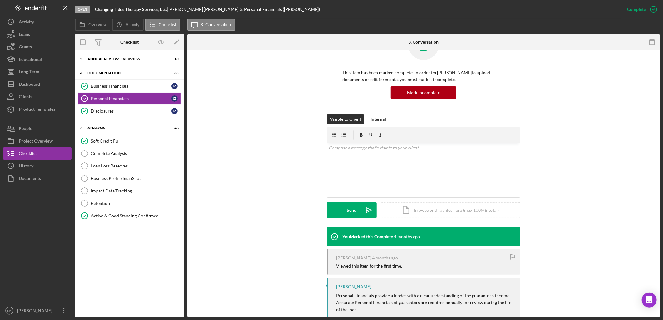
scroll to position [71, 0]
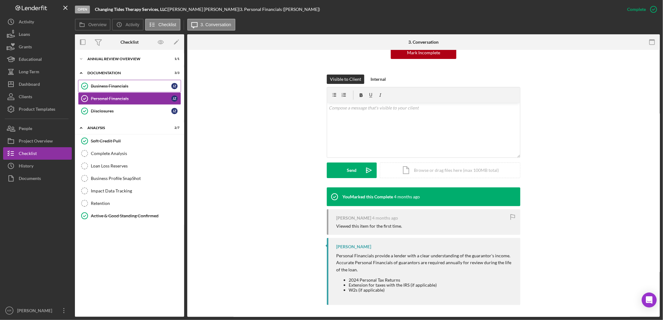
click at [122, 90] on link "Business Financials Business Financials J Z" at bounding box center [129, 86] width 103 height 12
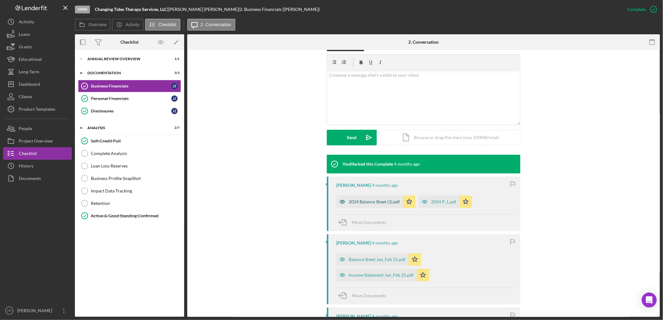
scroll to position [104, 0]
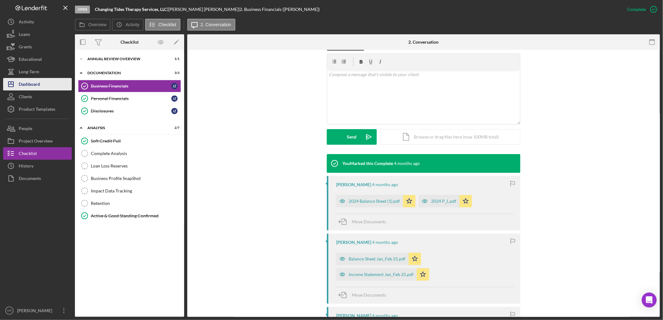
click at [18, 82] on icon "Icon/Dashboard" at bounding box center [11, 84] width 16 height 16
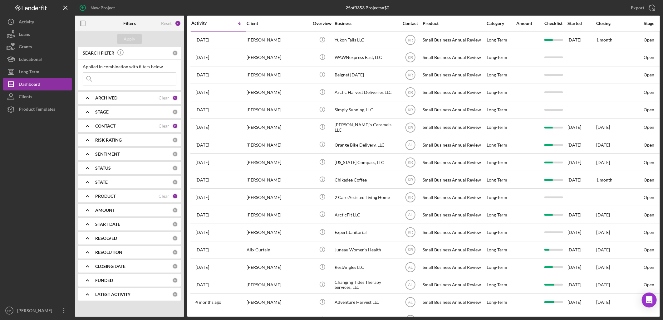
click at [118, 201] on div "PRODUCT Clear 1" at bounding box center [136, 196] width 83 height 12
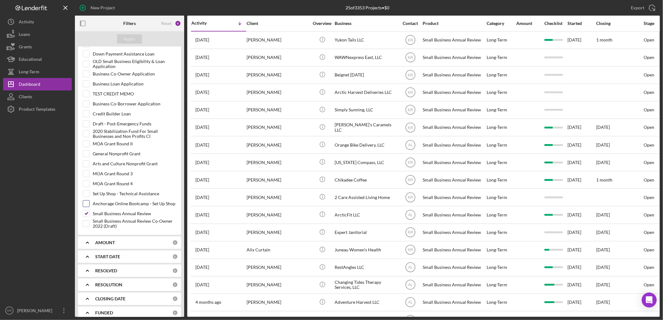
scroll to position [220, 0]
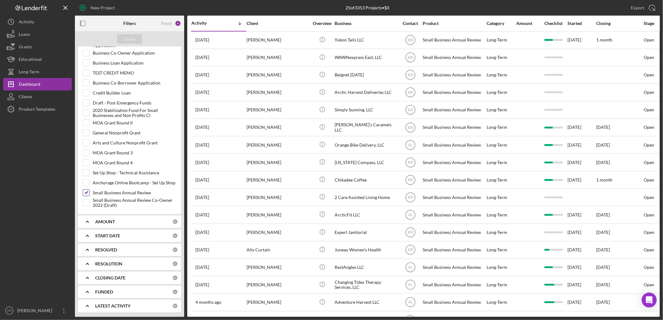
click at [88, 194] on input "Small Business Annual Review" at bounding box center [86, 193] width 6 height 6
checkbox input "false"
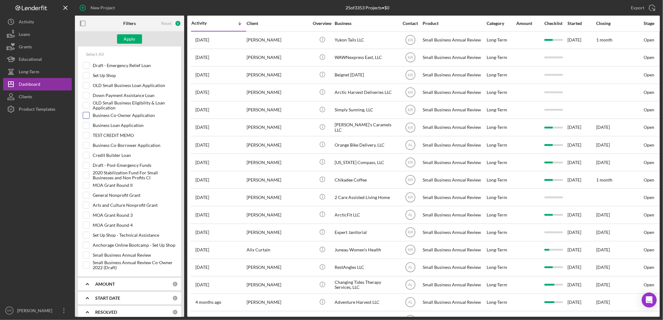
scroll to position [151, 0]
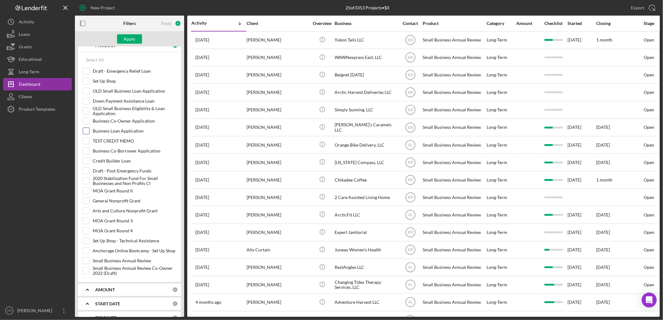
click at [83, 137] on div "Business Loan Application" at bounding box center [130, 133] width 94 height 10
click at [86, 132] on input "Business Loan Application" at bounding box center [86, 131] width 6 height 6
checkbox input "true"
click at [129, 43] on div "Apply" at bounding box center [130, 38] width 12 height 9
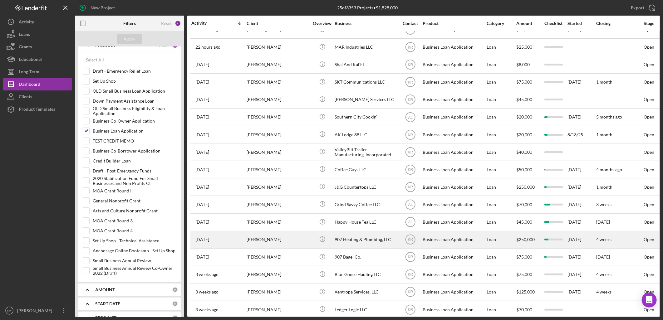
scroll to position [0, 0]
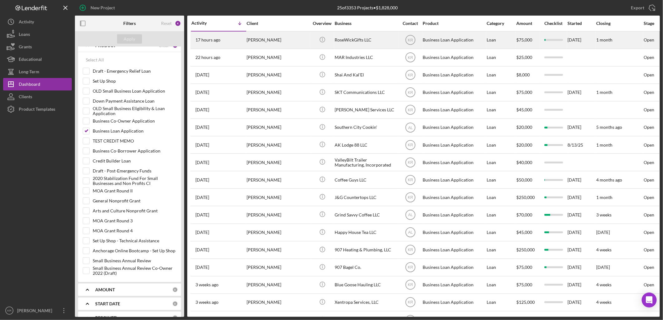
click at [296, 34] on div "Roseanne Wickman" at bounding box center [278, 40] width 62 height 17
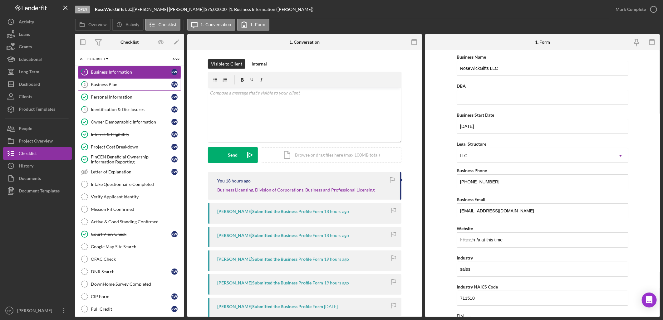
click at [138, 83] on div "Business Plan" at bounding box center [131, 84] width 81 height 5
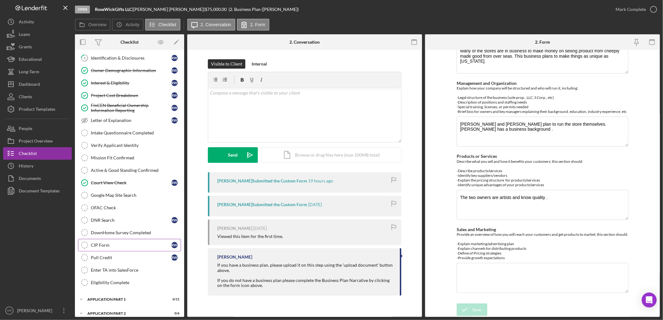
scroll to position [46, 0]
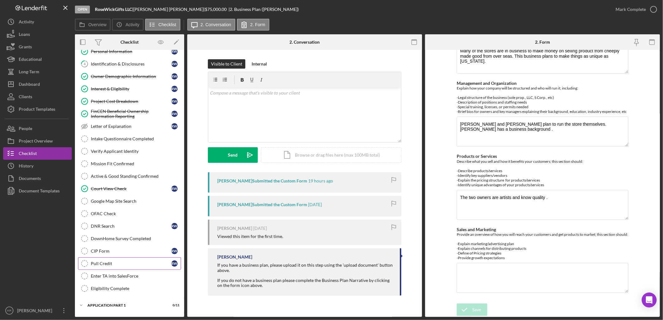
click at [100, 266] on div "Pull Credit" at bounding box center [131, 263] width 81 height 5
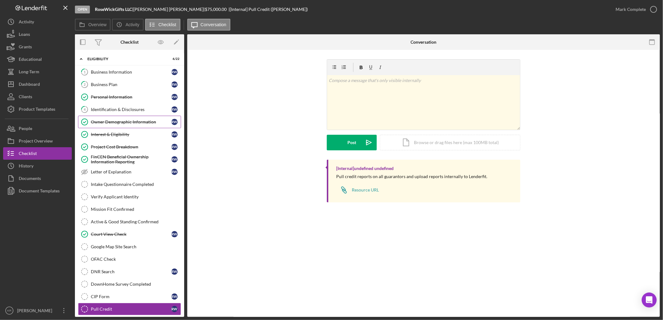
click at [119, 121] on div "Owner Demographic Information" at bounding box center [131, 122] width 81 height 5
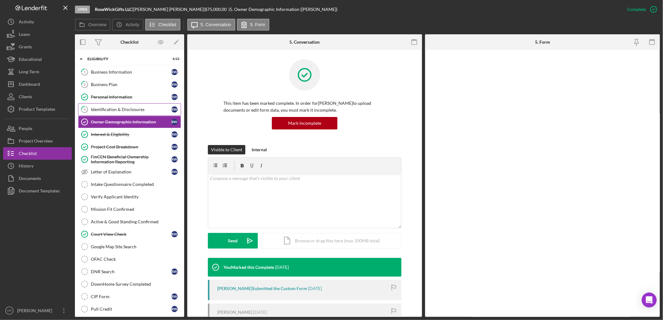
click at [125, 115] on link "4 Identification & Disclosures R W" at bounding box center [129, 109] width 103 height 12
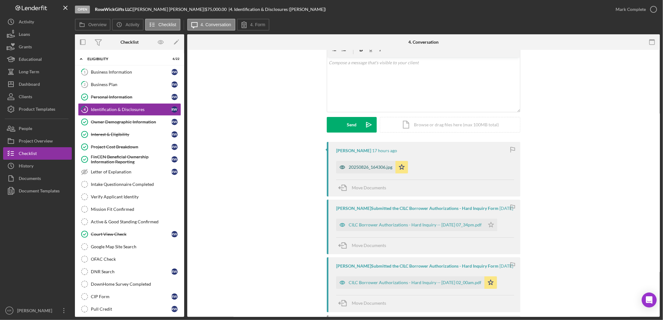
scroll to position [69, 0]
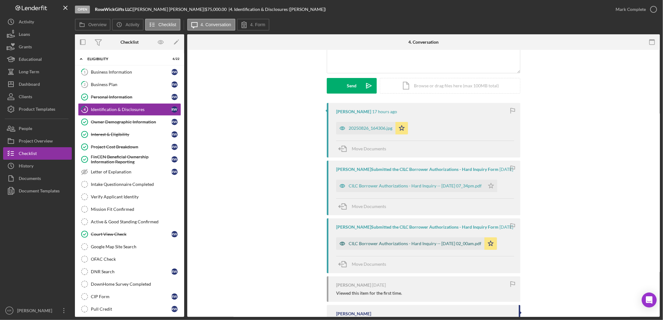
click at [420, 250] on div "CILC Borrower Authorizations - Hard Inquiry -- 2025-08-15 02_00am.pdf" at bounding box center [410, 244] width 148 height 12
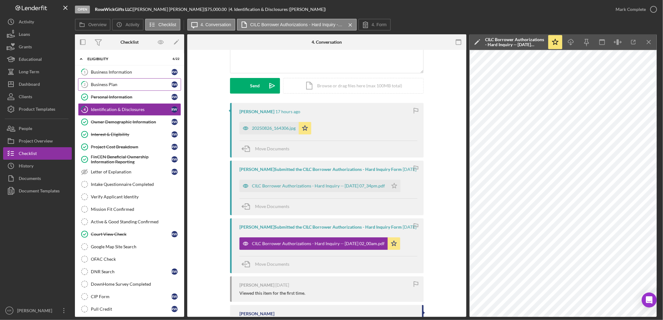
click at [121, 88] on link "2 Business Plan R W" at bounding box center [129, 84] width 103 height 12
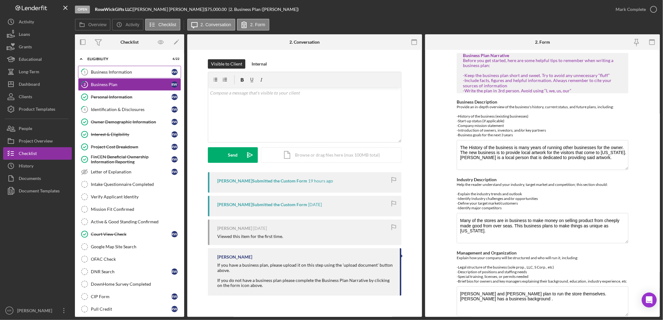
click at [163, 76] on link "1 Business Information R W" at bounding box center [129, 72] width 103 height 12
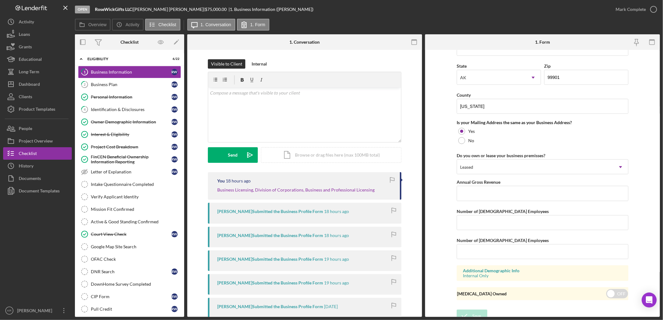
scroll to position [427, 0]
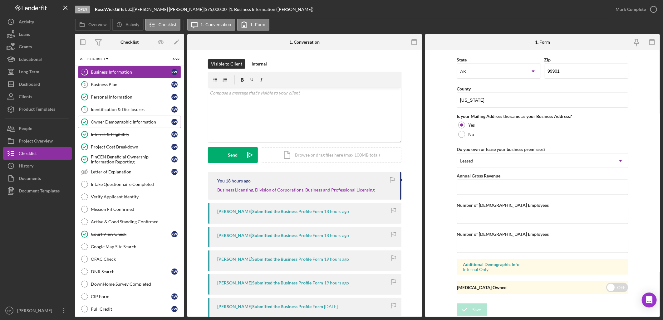
click at [131, 119] on link "Owner Demographic Information Owner Demographic Information R W" at bounding box center [129, 122] width 103 height 12
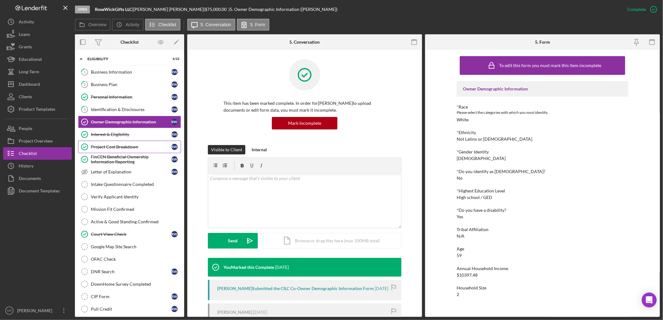
click at [123, 147] on div "Project Cost Breakdown" at bounding box center [131, 147] width 81 height 5
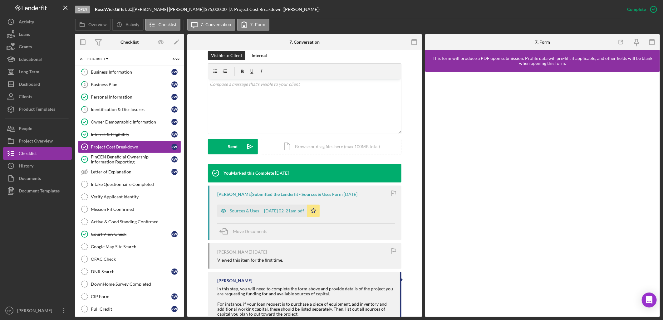
scroll to position [104, 0]
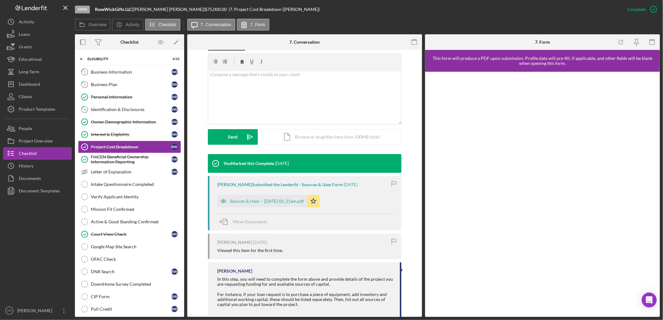
click at [266, 208] on div "Roseanne Wickman Submitted the Lenderfit - Sources & Uses Form 2 weeks ago Sour…" at bounding box center [305, 203] width 194 height 55
click at [273, 201] on div "Sources & Uses -- 2025-08-15 02_21am.pdf" at bounding box center [267, 201] width 74 height 5
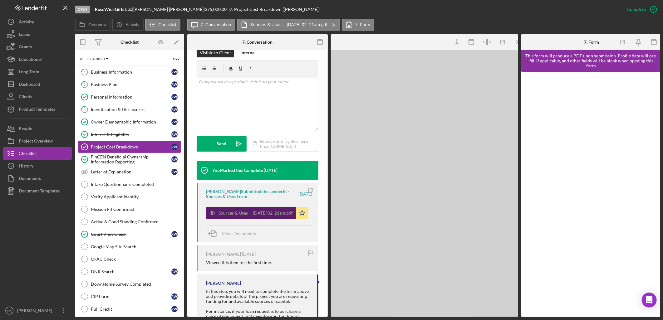
scroll to position [111, 0]
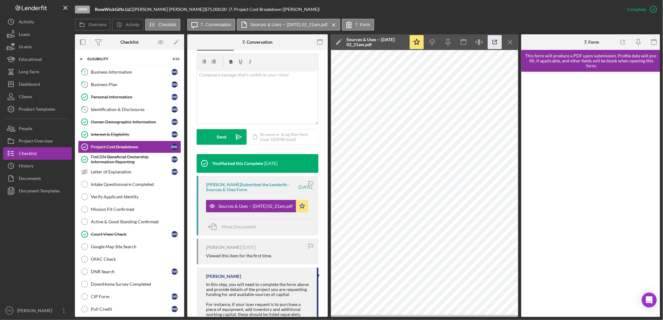
click at [495, 45] on icon "button" at bounding box center [495, 42] width 14 height 14
click at [22, 86] on div "Dashboard" at bounding box center [29, 85] width 21 height 14
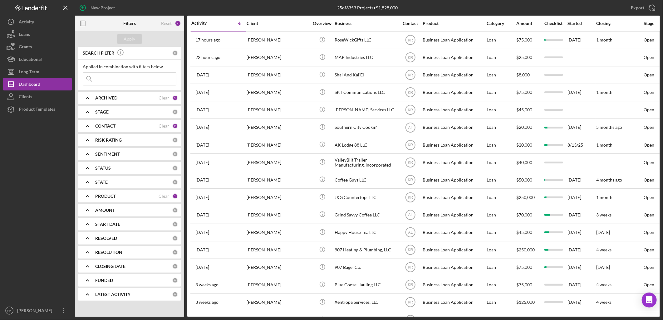
click at [114, 199] on div "PRODUCT Clear 1" at bounding box center [136, 196] width 83 height 12
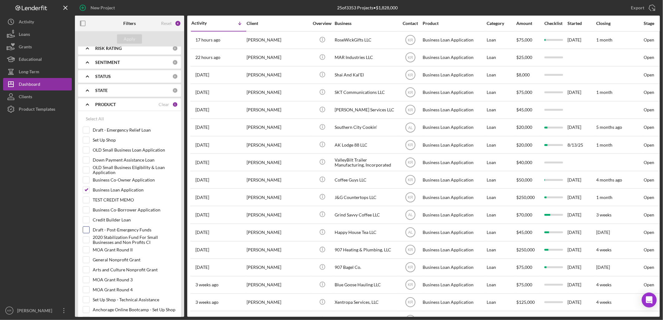
scroll to position [104, 0]
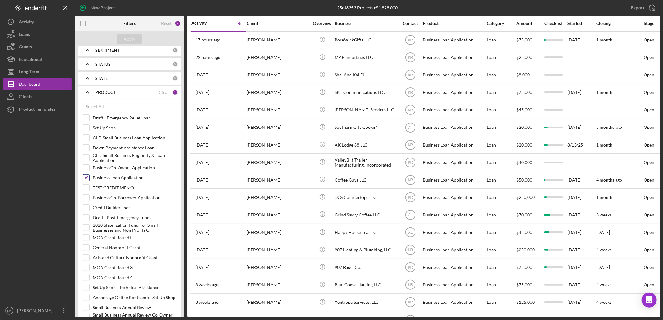
click at [88, 176] on input "Business Loan Application" at bounding box center [86, 178] width 6 height 6
checkbox input "false"
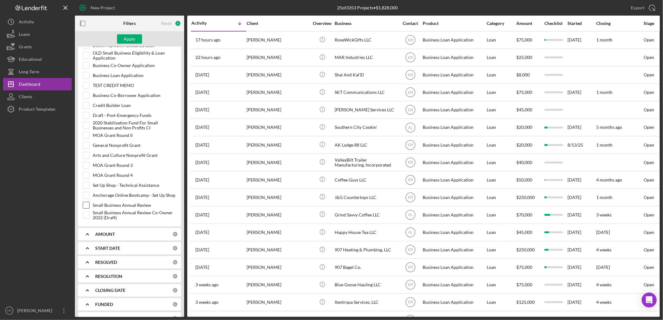
scroll to position [208, 0]
click at [83, 205] on input "Small Business Annual Review" at bounding box center [86, 204] width 6 height 6
checkbox input "true"
click at [135, 32] on div "Apply" at bounding box center [129, 39] width 109 height 16
click at [135, 34] on div "Apply" at bounding box center [129, 39] width 109 height 16
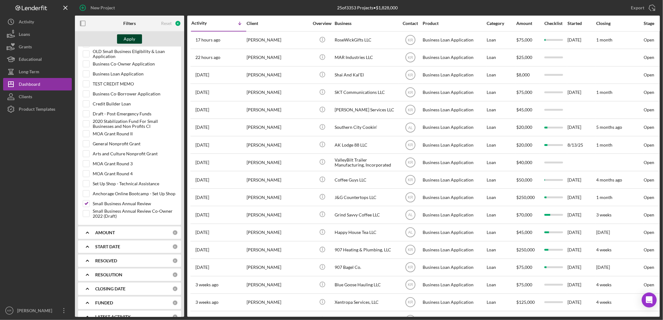
click at [135, 39] on div "Apply" at bounding box center [130, 38] width 12 height 9
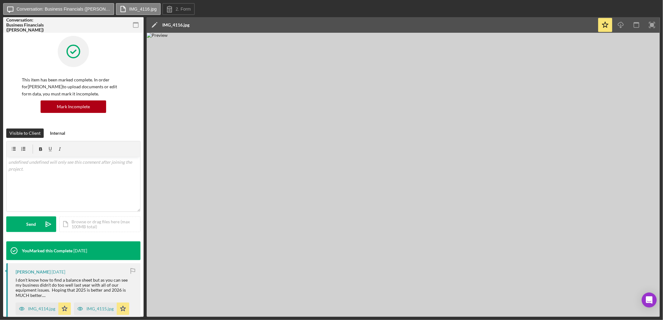
click at [421, 157] on img at bounding box center [403, 175] width 513 height 284
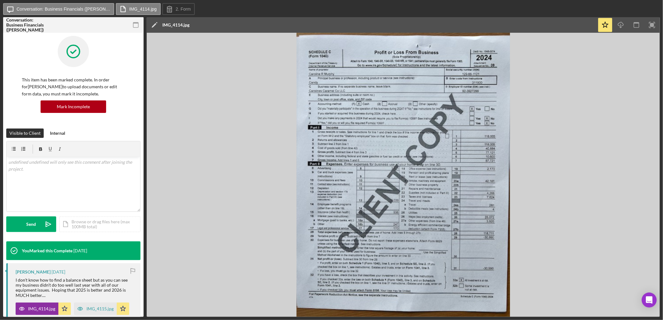
click at [540, 208] on img at bounding box center [403, 175] width 513 height 284
click at [476, 155] on img at bounding box center [403, 175] width 513 height 284
